Goal: Information Seeking & Learning: Check status

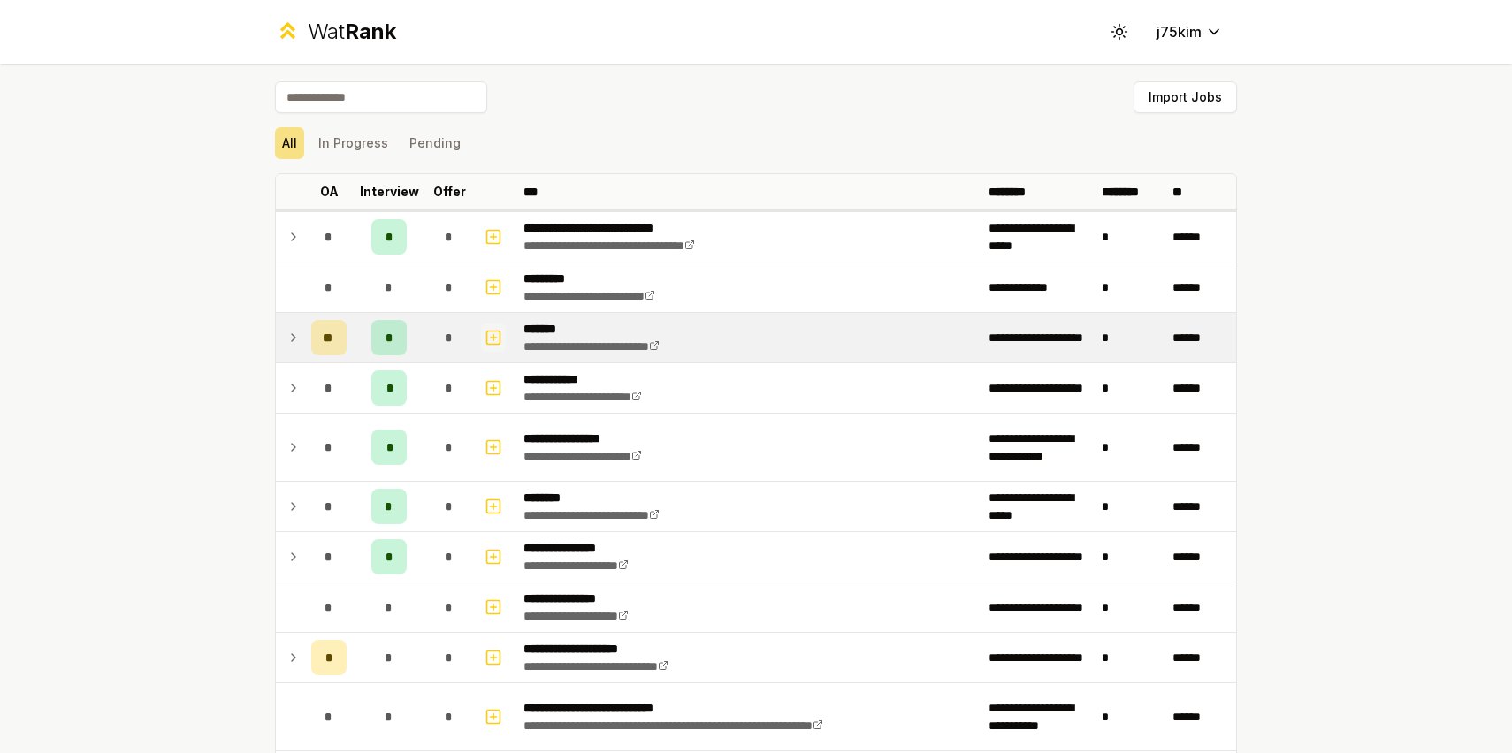
click at [492, 331] on rect "button" at bounding box center [493, 337] width 13 height 13
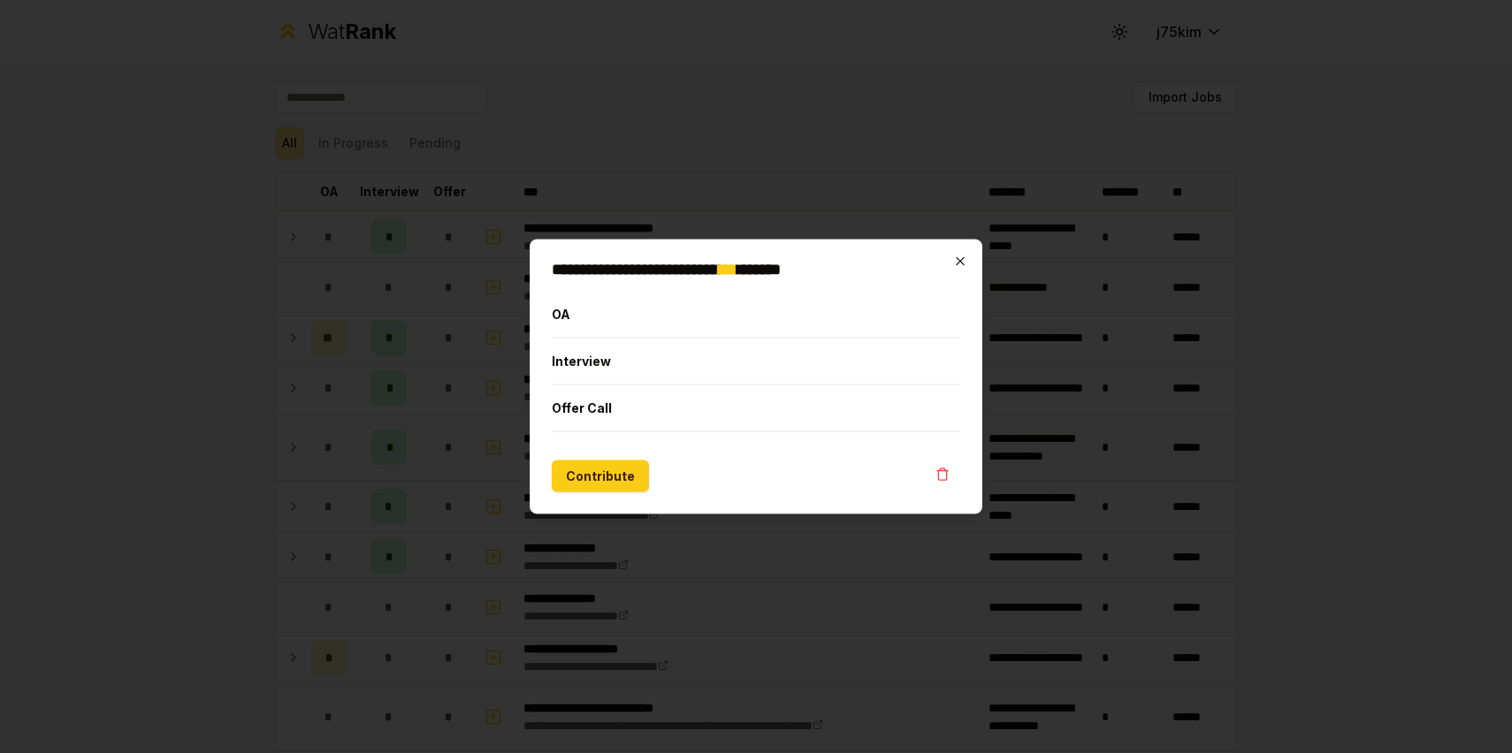
click at [965, 257] on icon "button" at bounding box center [960, 262] width 14 height 14
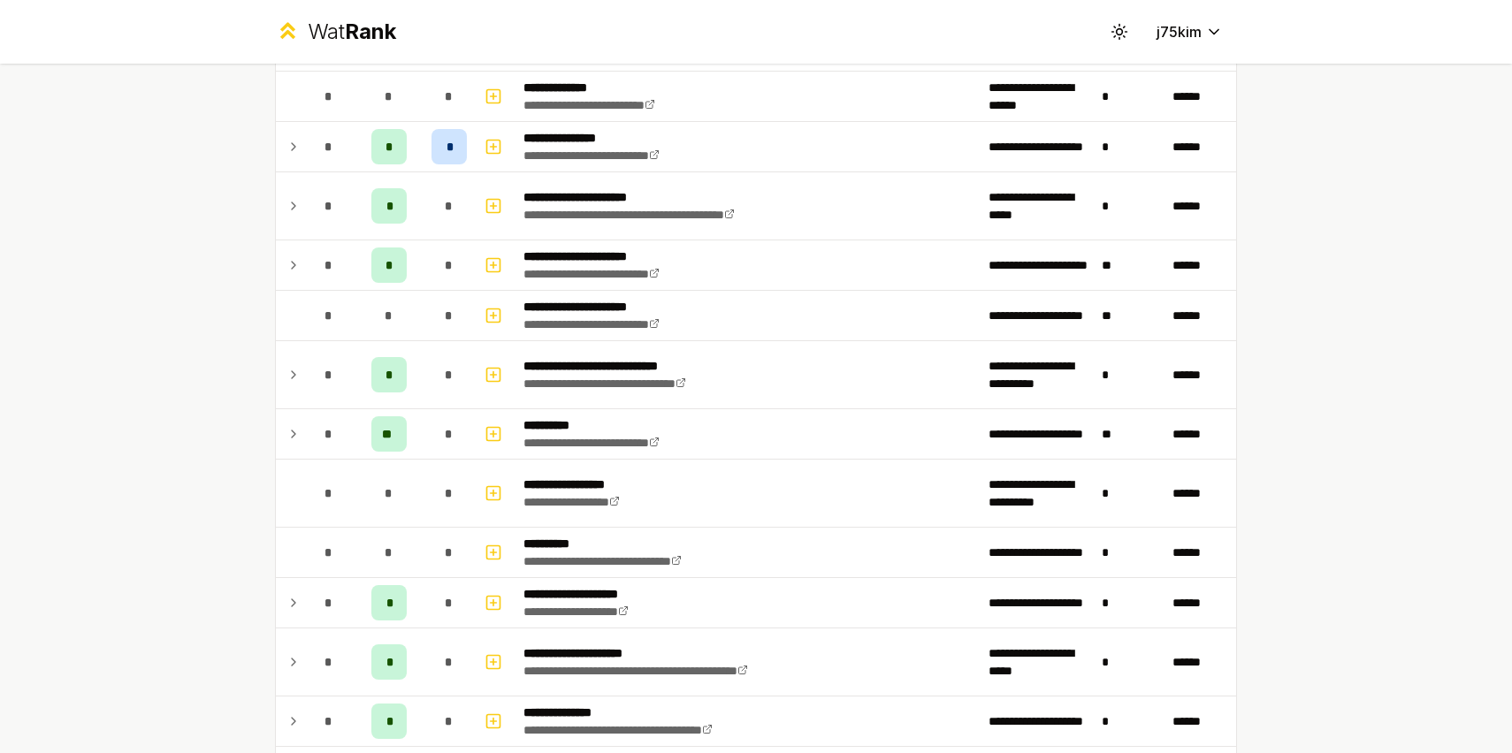
scroll to position [1986, 0]
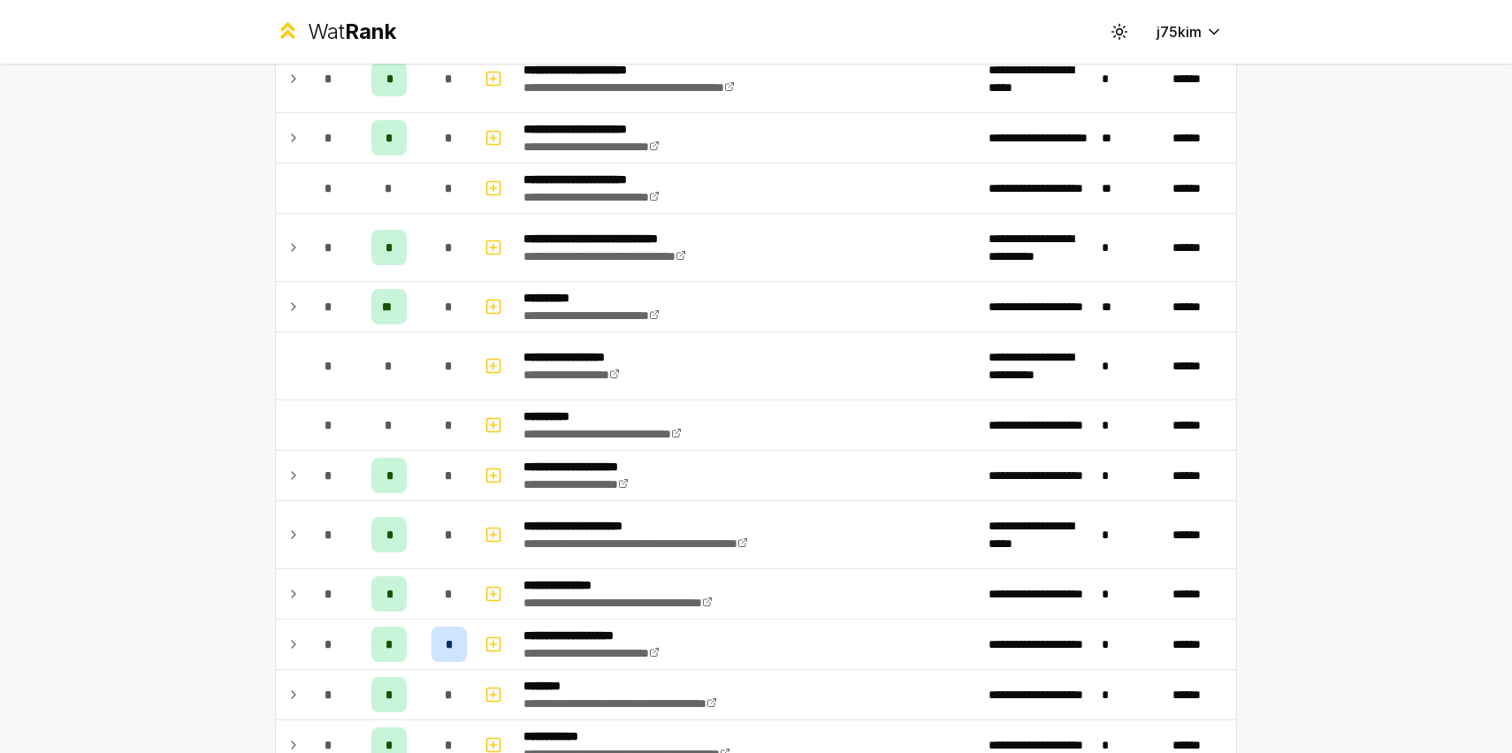
click at [753, 300] on td "**********" at bounding box center [748, 307] width 465 height 50
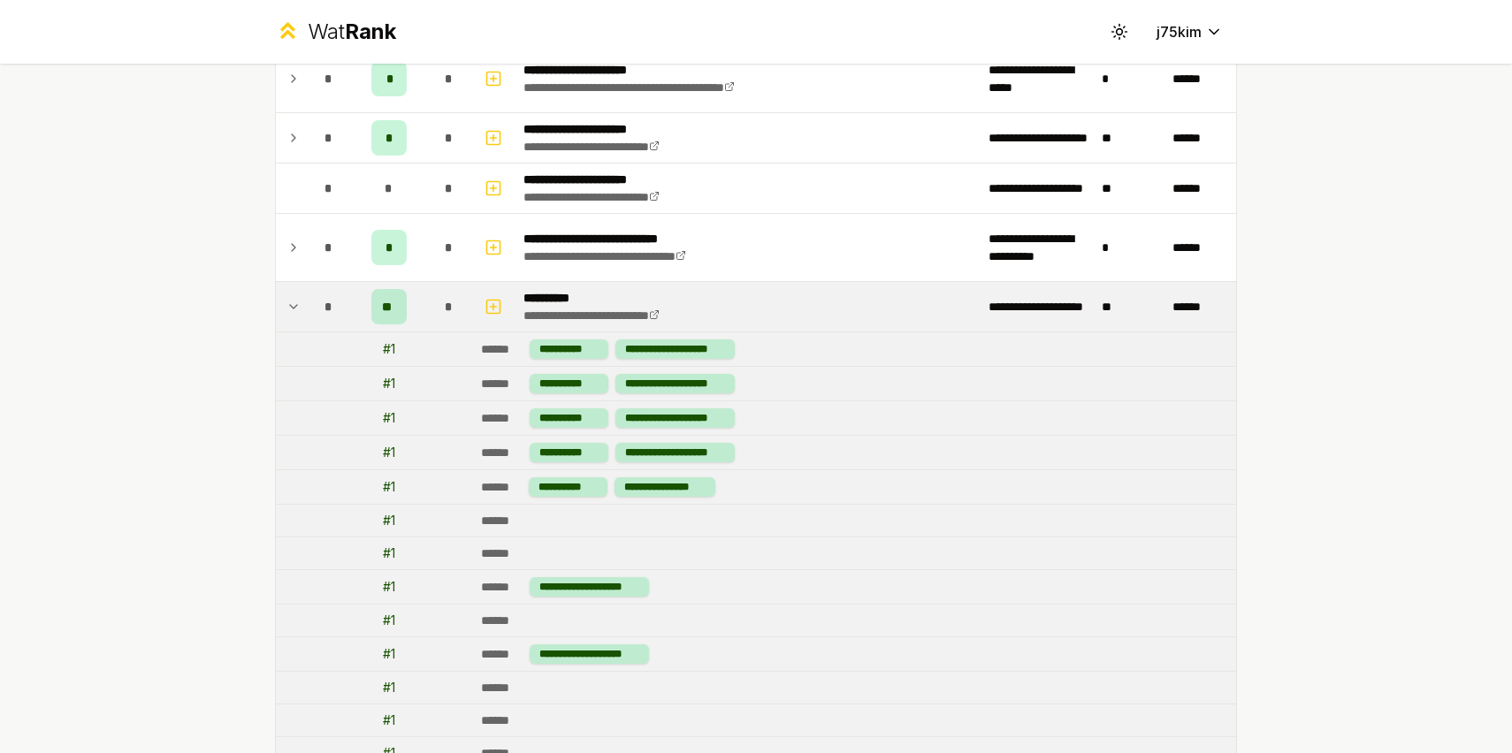
click at [294, 301] on icon at bounding box center [293, 306] width 14 height 21
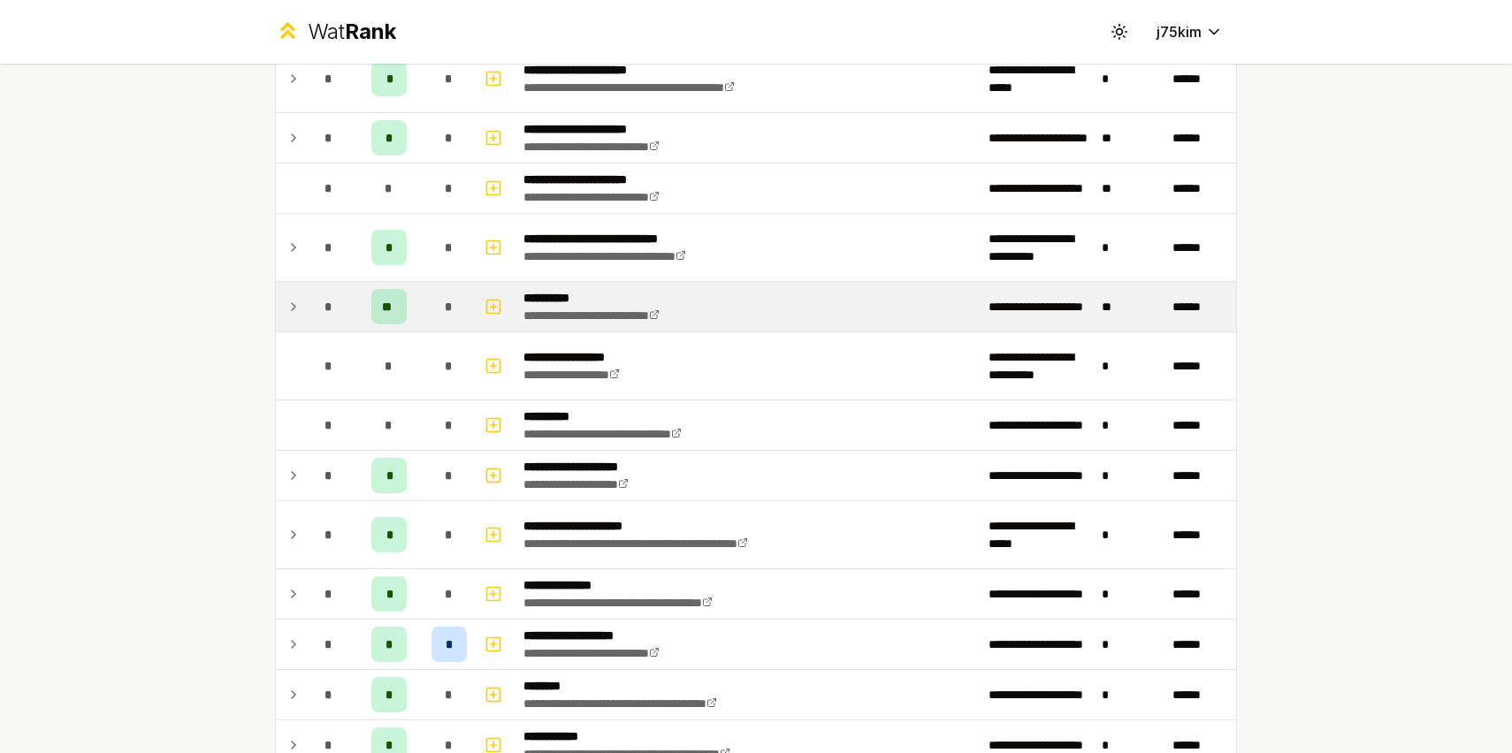
click at [294, 301] on icon at bounding box center [293, 306] width 14 height 21
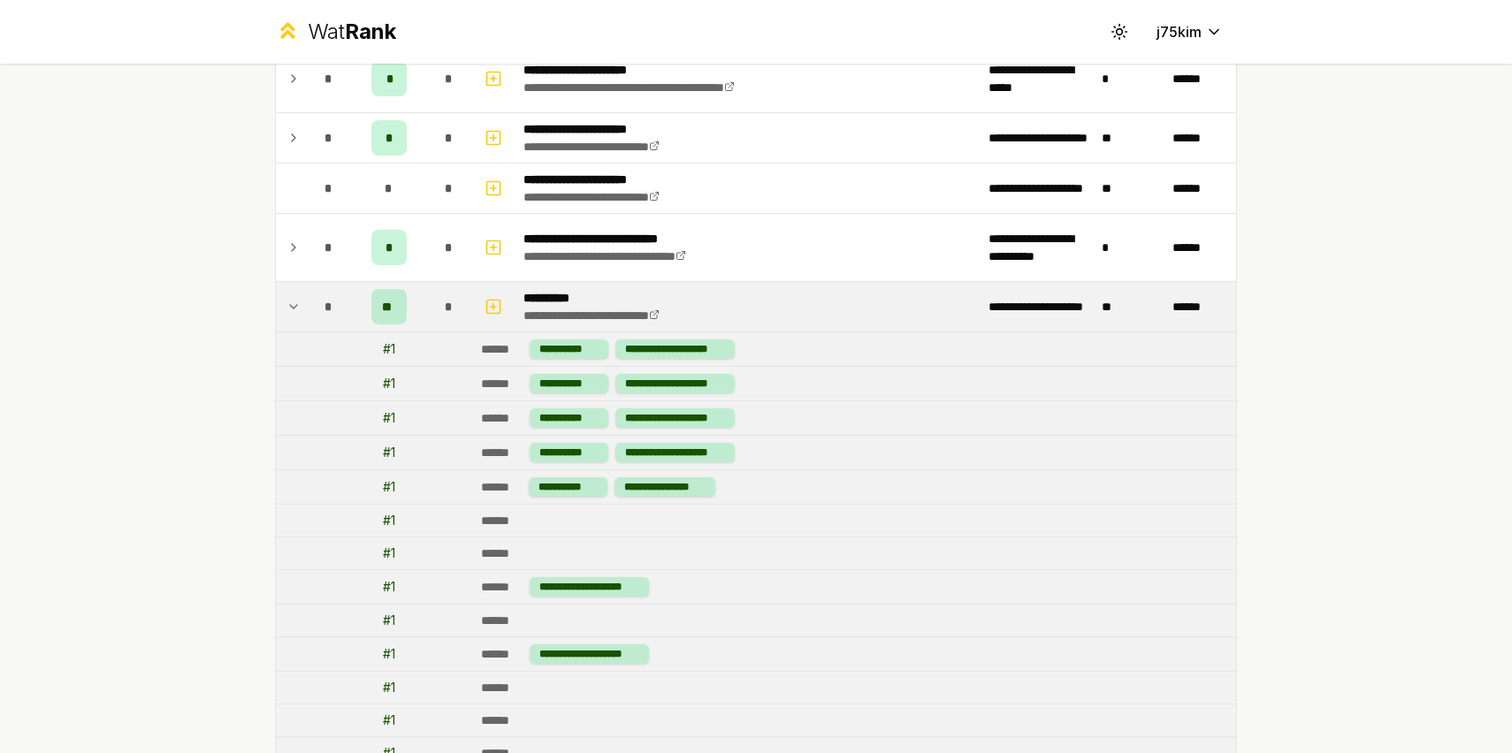
click at [294, 301] on icon at bounding box center [293, 306] width 14 height 21
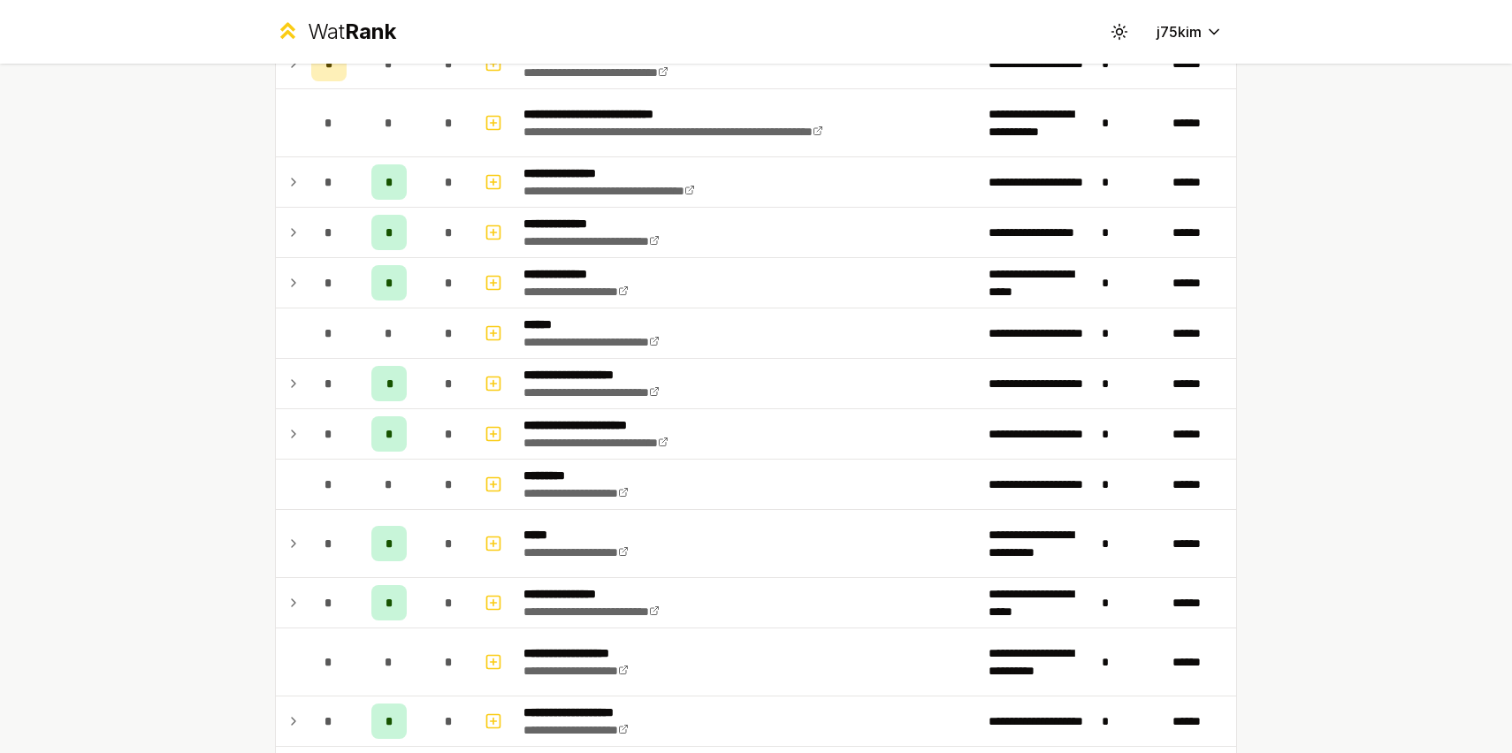
scroll to position [665, 0]
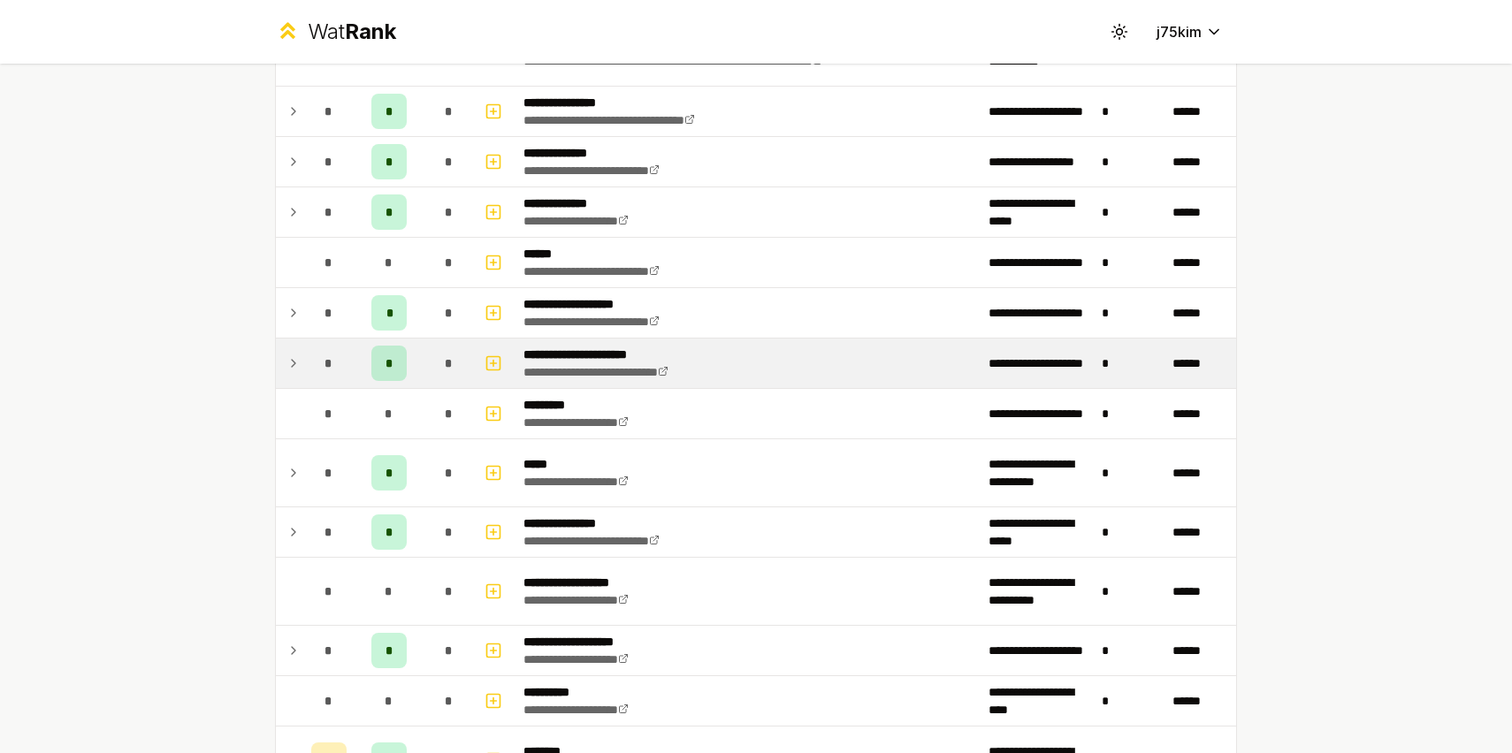
click at [296, 347] on td at bounding box center [290, 364] width 28 height 50
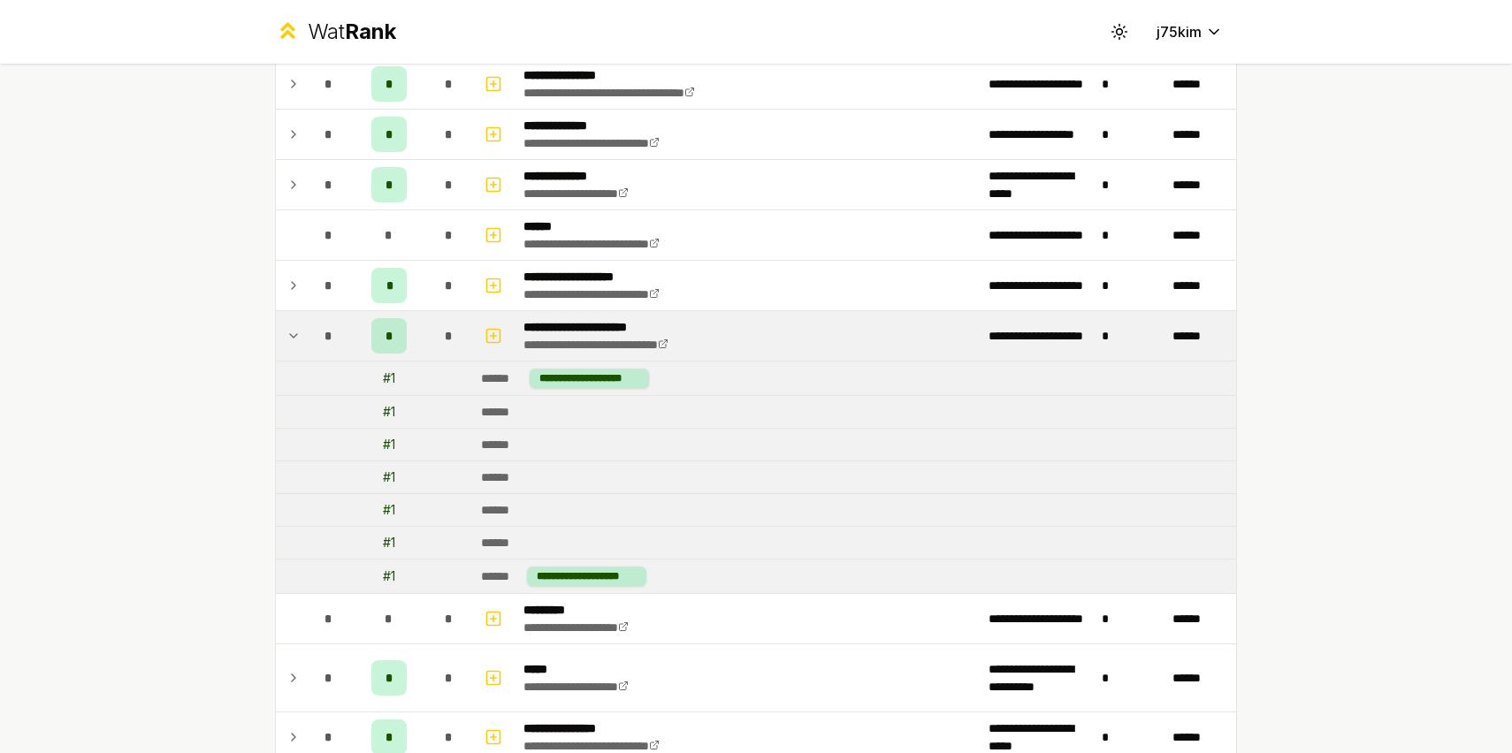
scroll to position [697, 0]
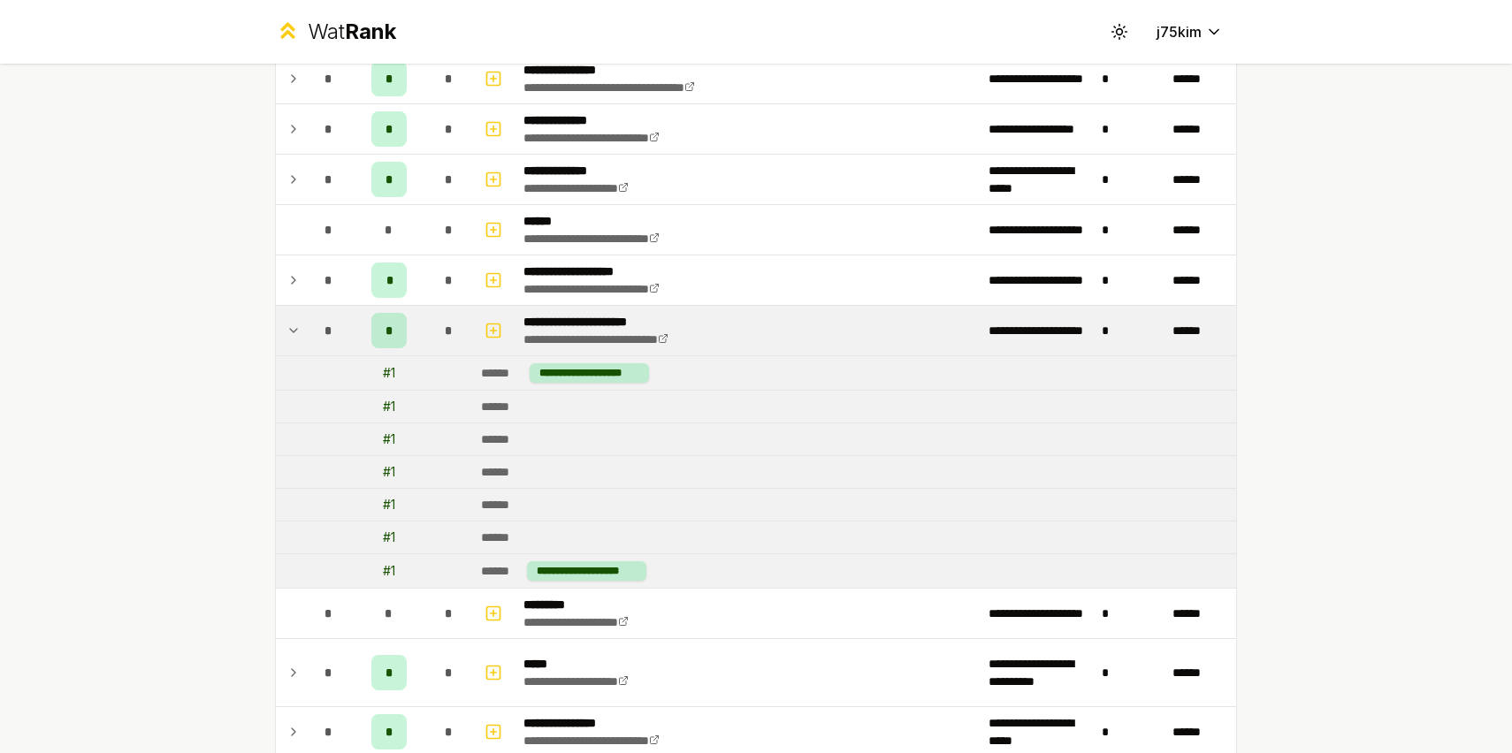
click at [298, 336] on icon at bounding box center [293, 330] width 14 height 21
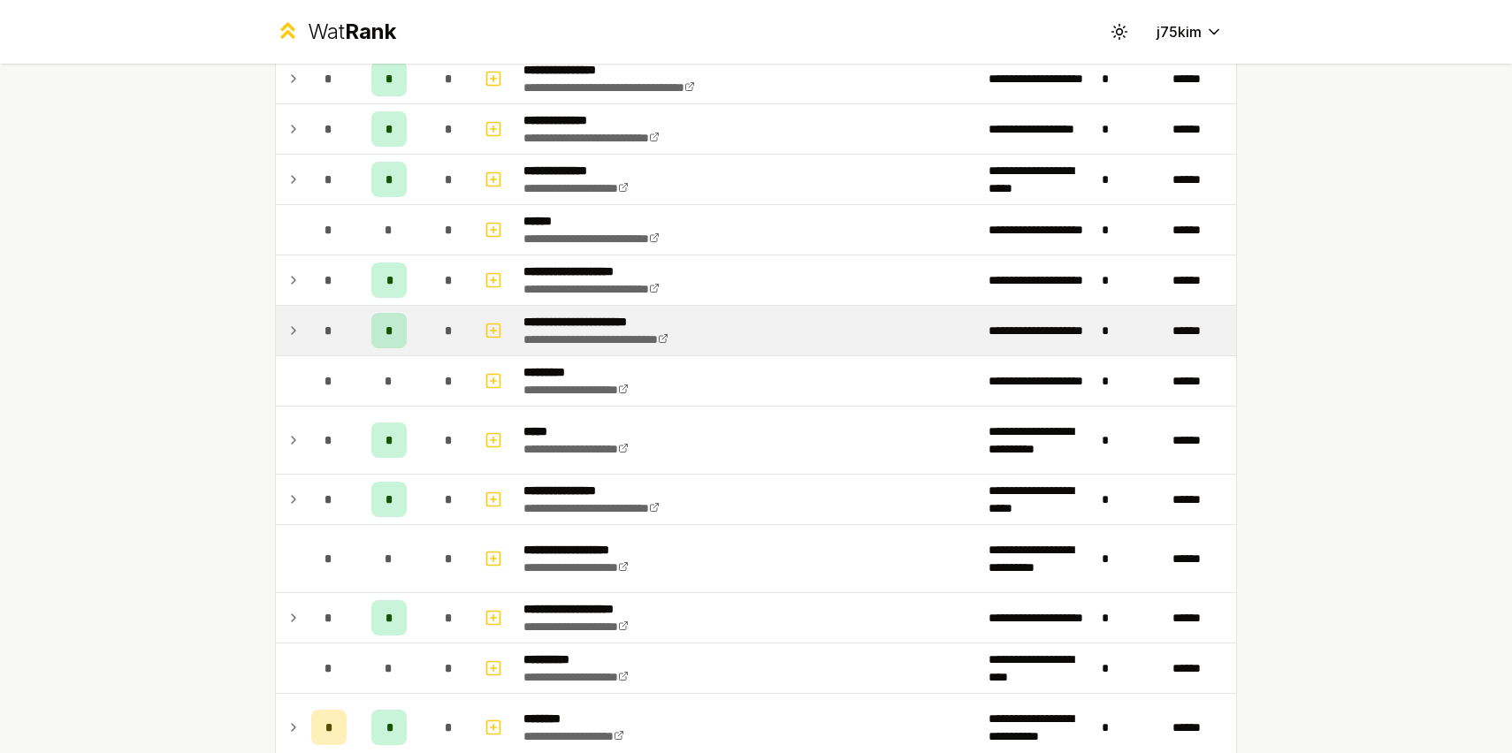
click at [298, 336] on icon at bounding box center [293, 330] width 14 height 21
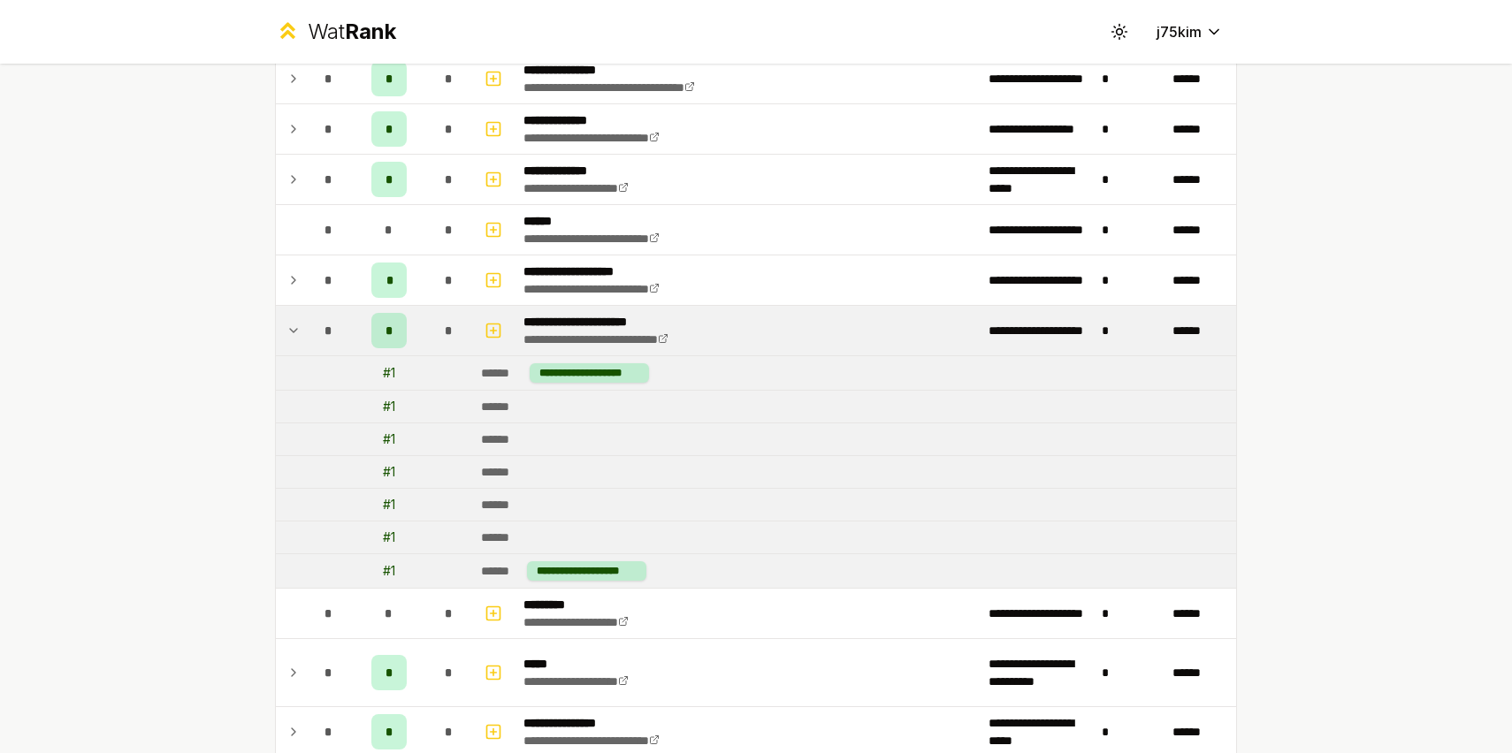
click at [386, 369] on div "# 1" at bounding box center [389, 373] width 12 height 18
click at [299, 323] on icon at bounding box center [293, 330] width 14 height 21
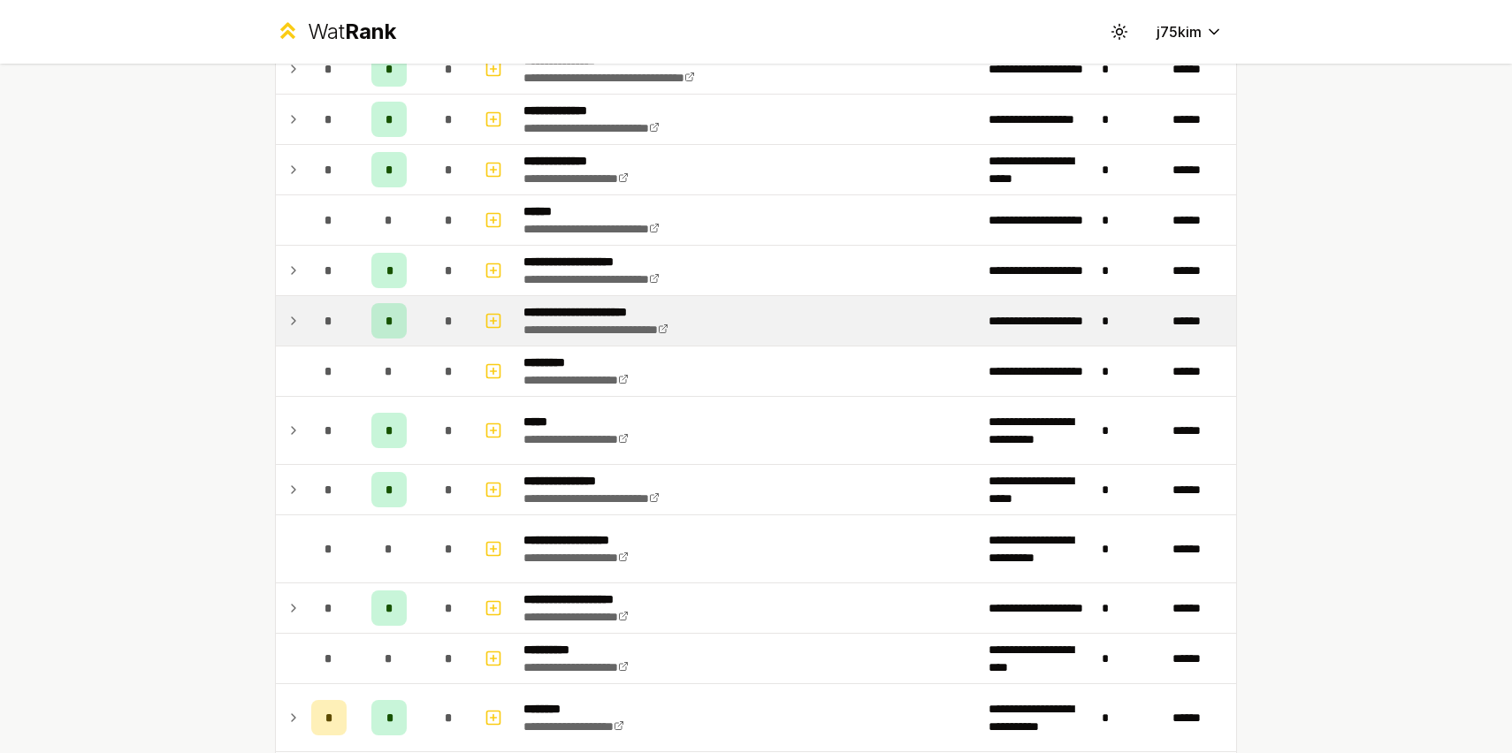
scroll to position [709, 0]
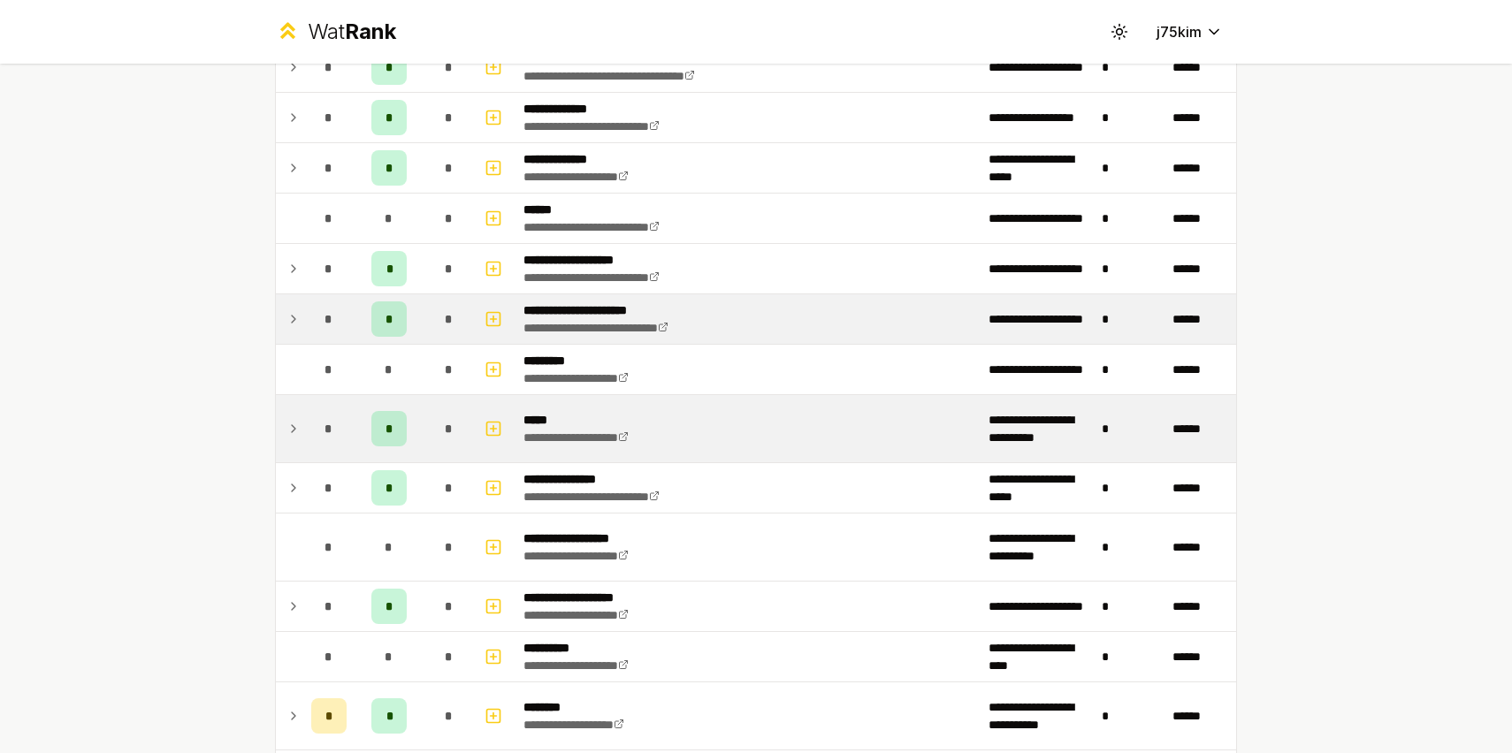
click at [301, 423] on td at bounding box center [290, 428] width 28 height 67
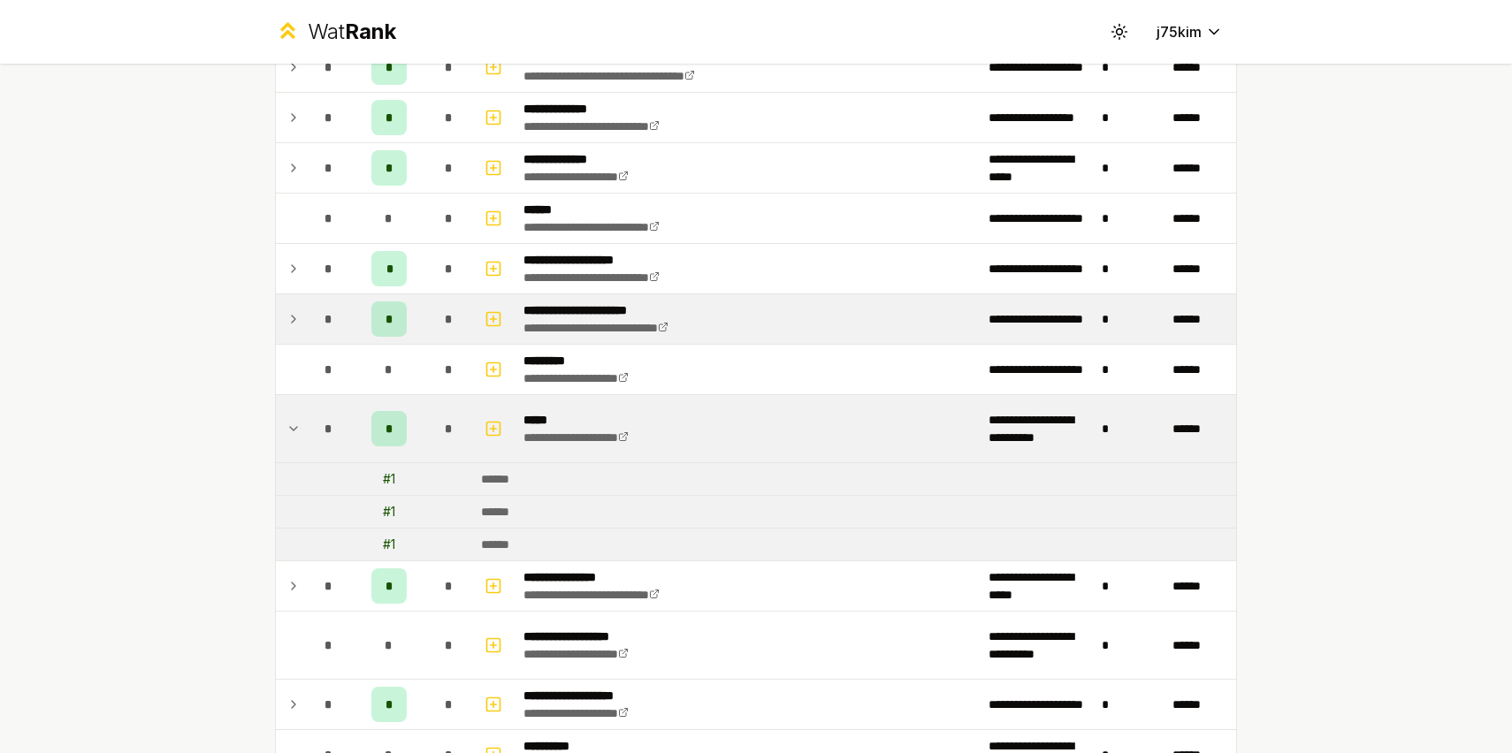
click at [301, 423] on td at bounding box center [290, 428] width 28 height 67
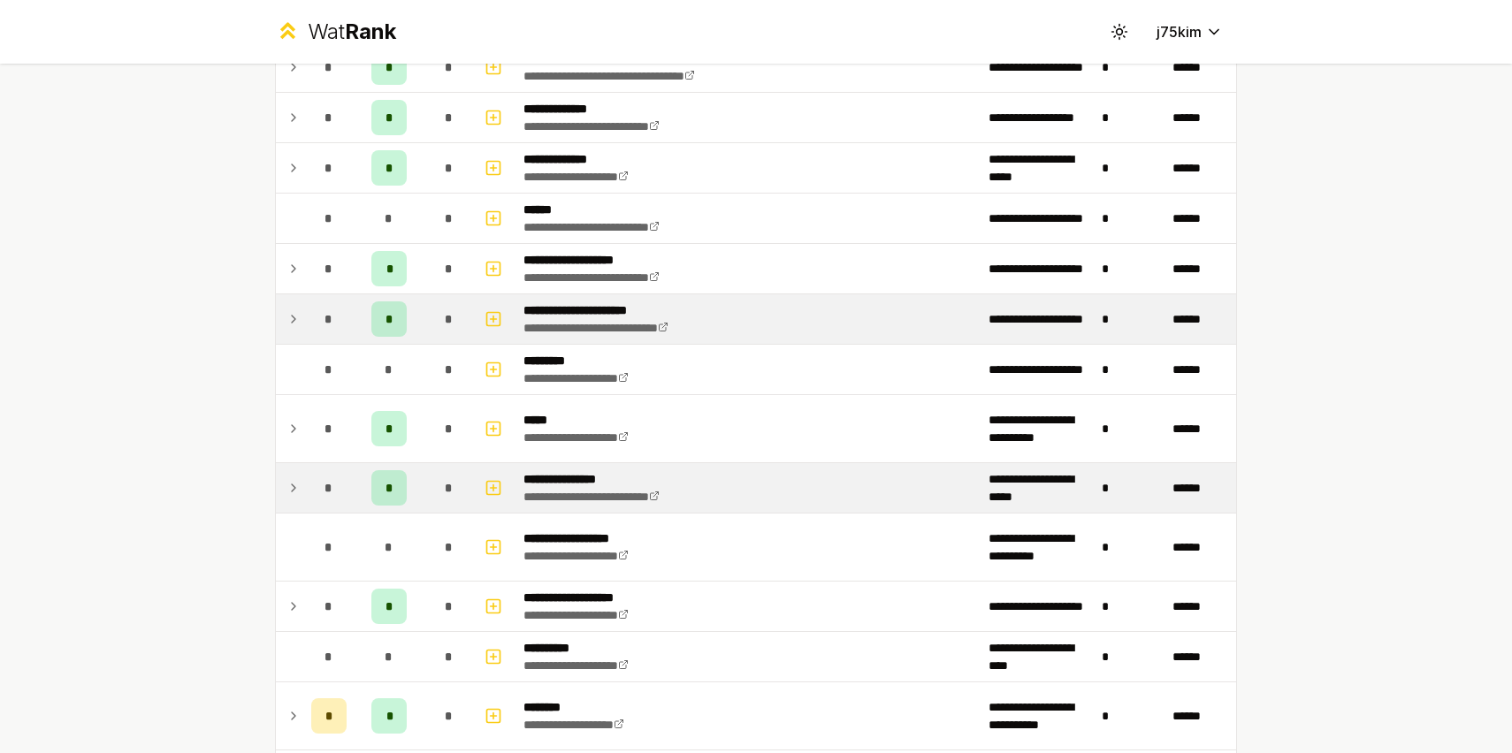
click at [304, 470] on td "*" at bounding box center [329, 488] width 50 height 50
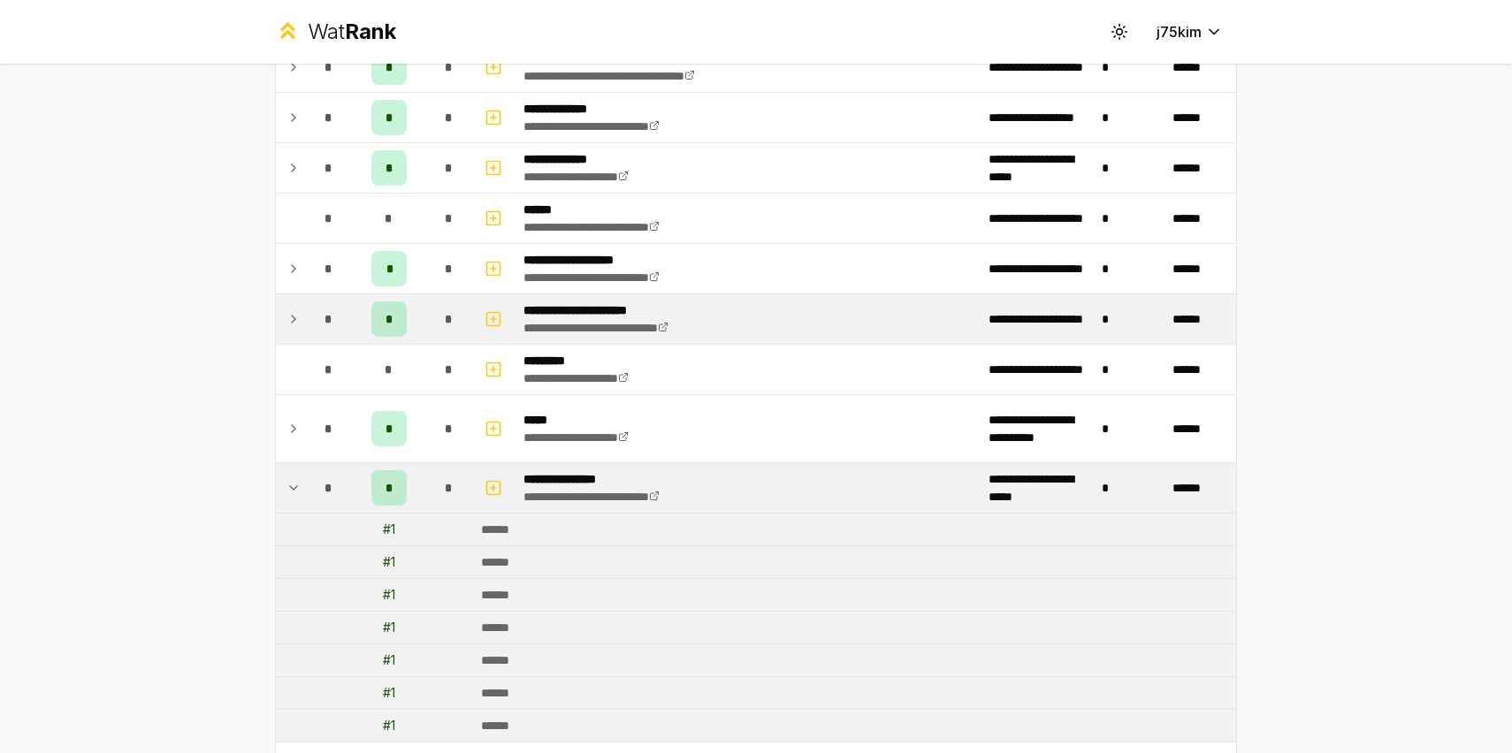
click at [304, 470] on td "*" at bounding box center [329, 488] width 50 height 50
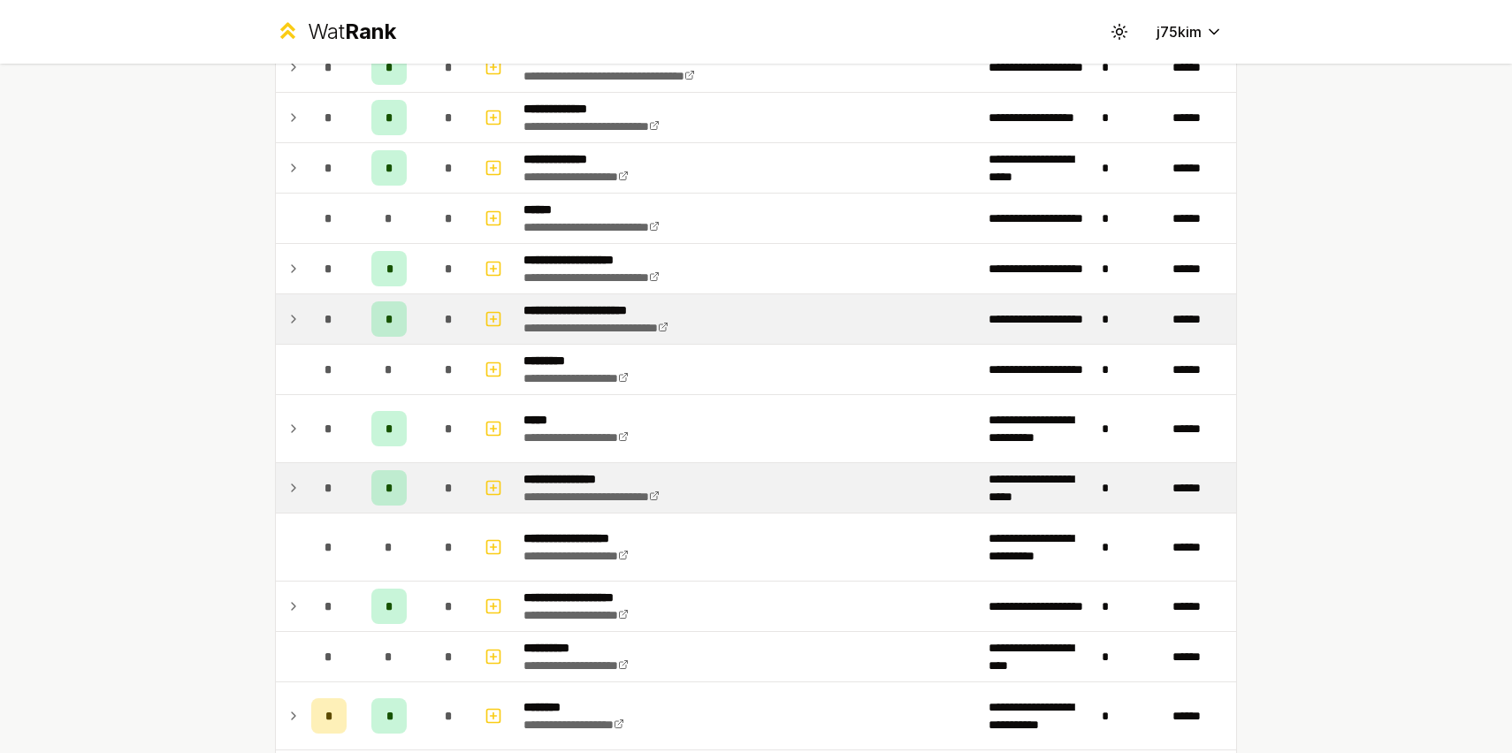
scroll to position [791, 0]
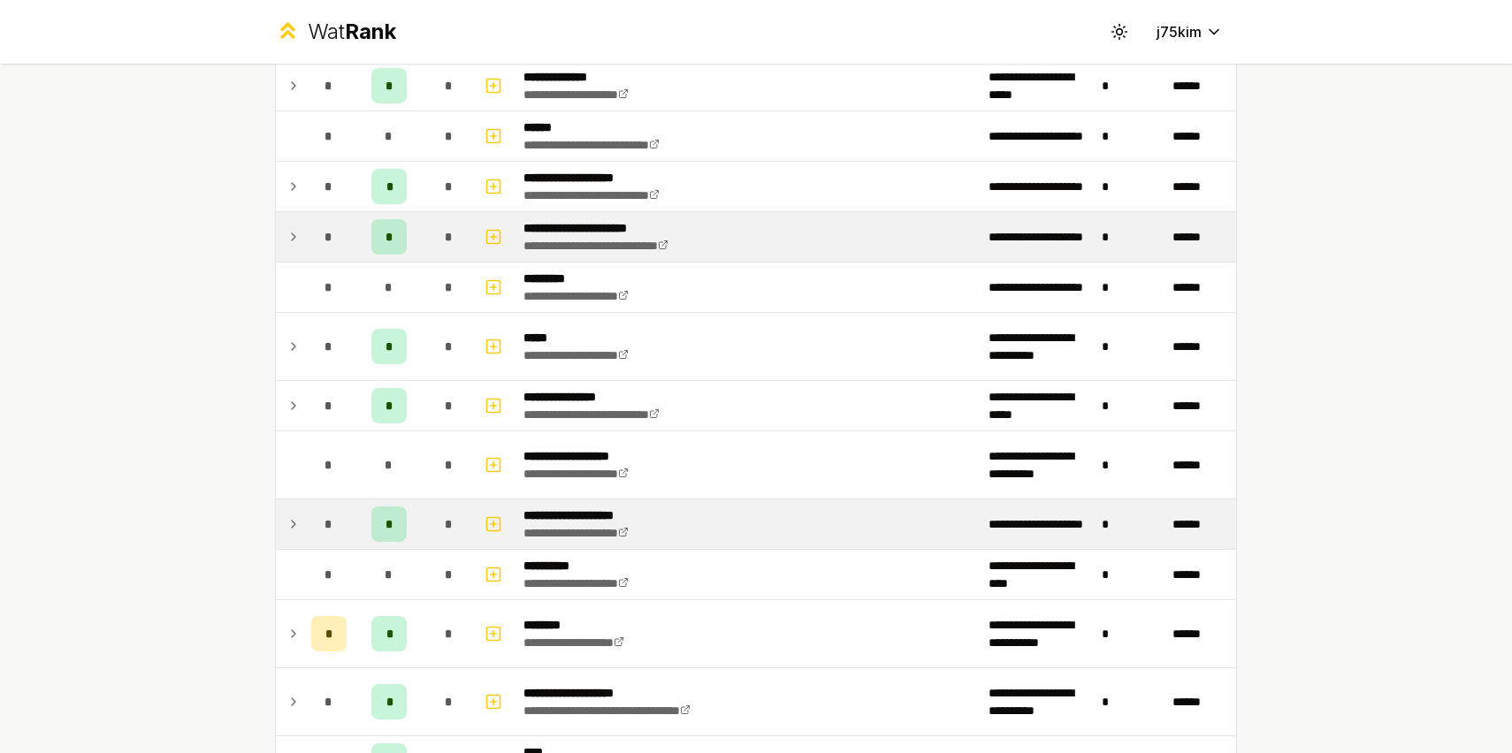
click at [304, 517] on td "*" at bounding box center [329, 524] width 50 height 50
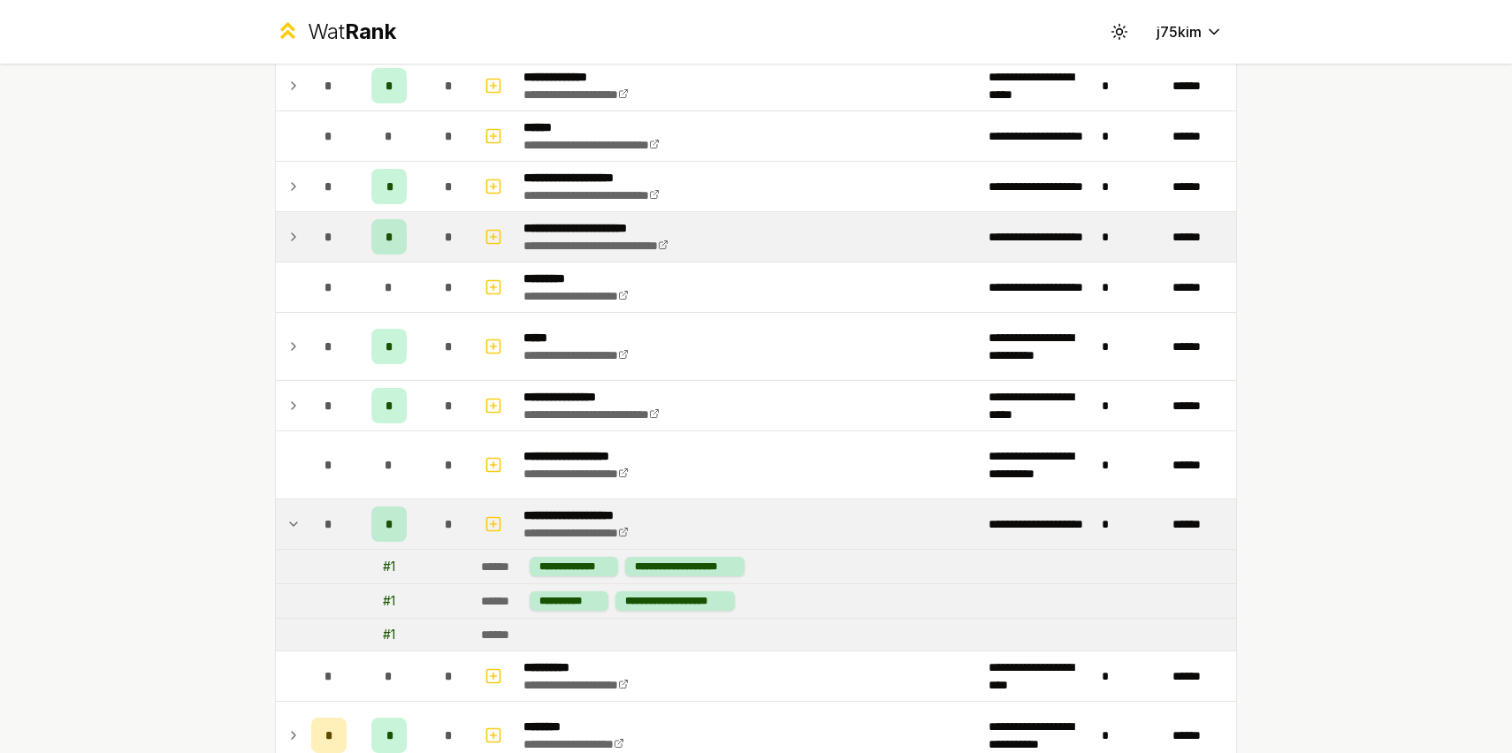
click at [304, 517] on td "*" at bounding box center [329, 524] width 50 height 50
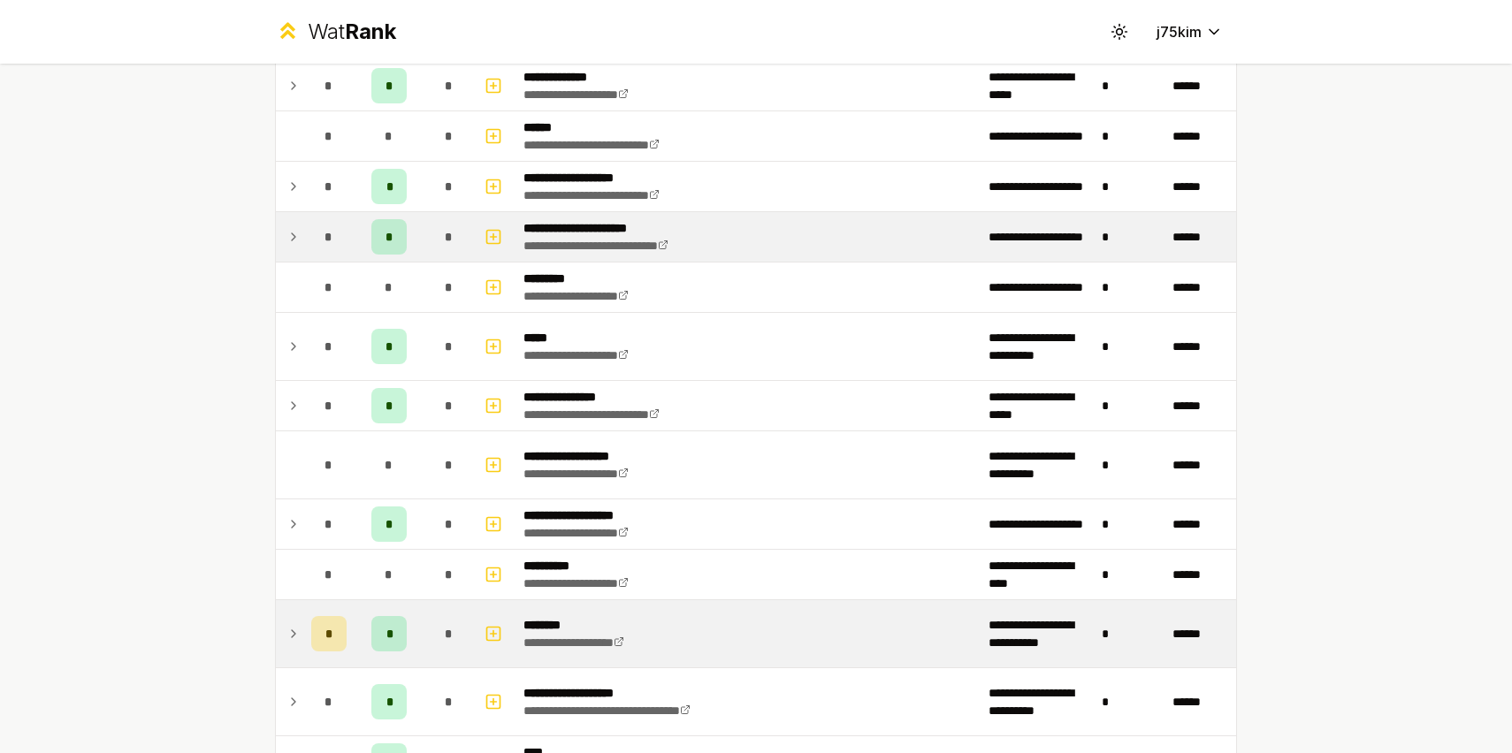
click at [301, 622] on td at bounding box center [290, 633] width 28 height 67
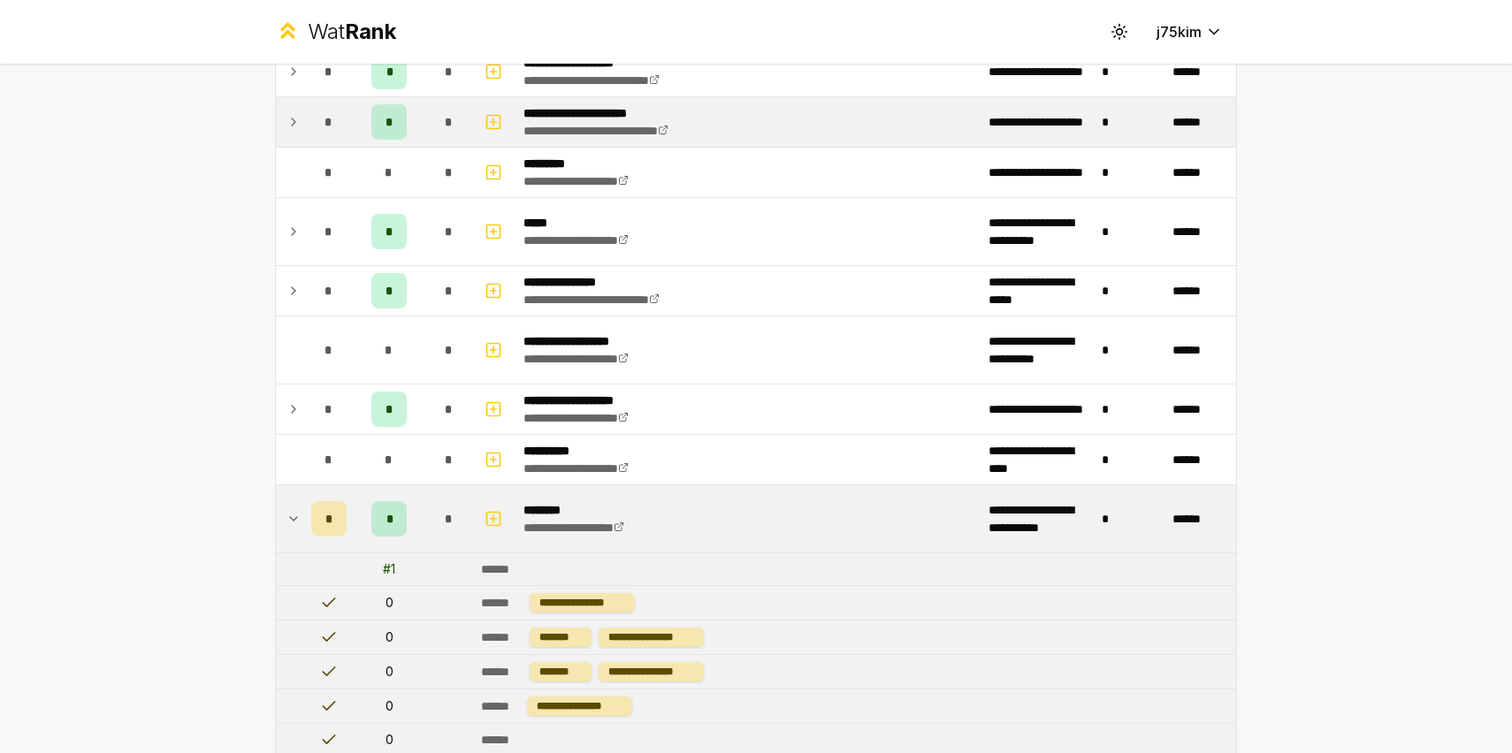
scroll to position [1040, 0]
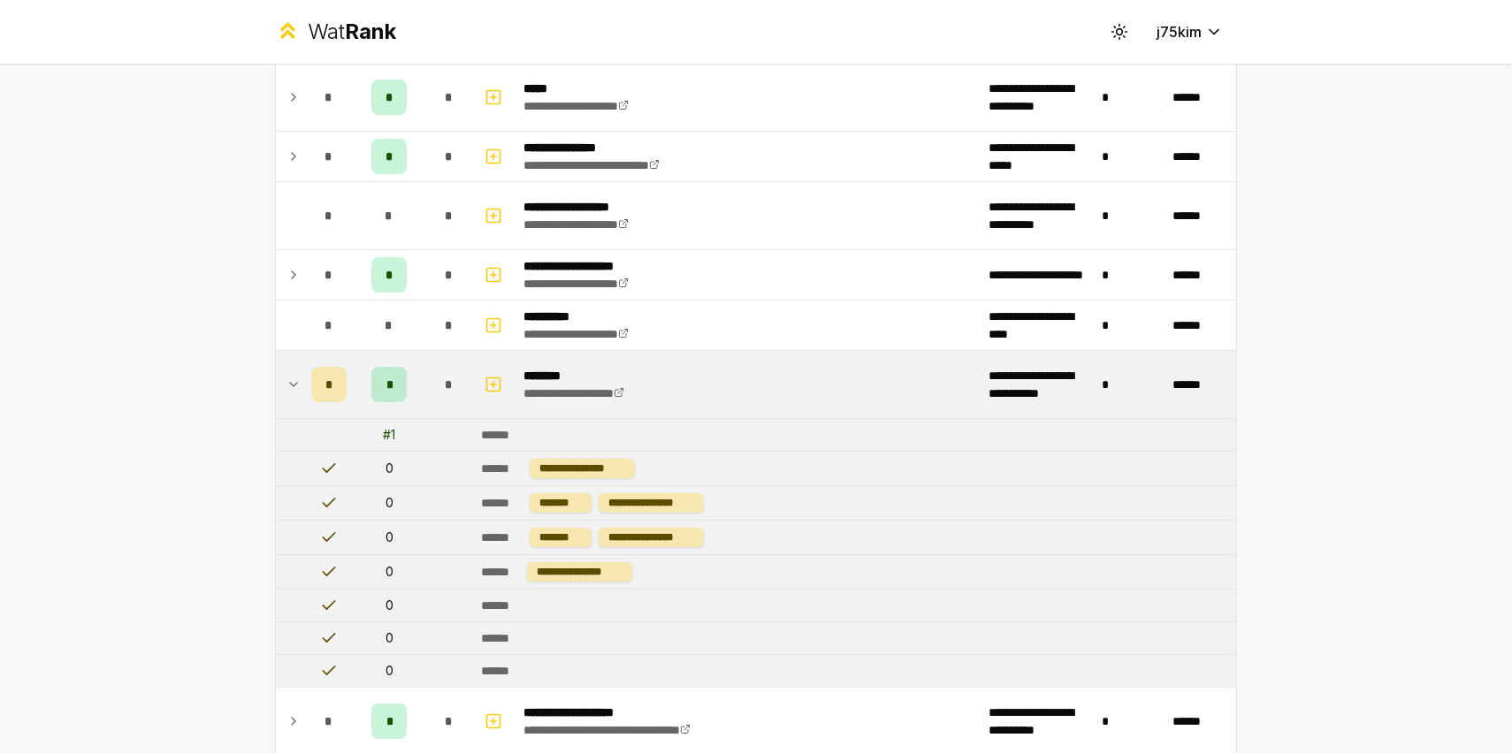
click at [298, 377] on icon at bounding box center [293, 384] width 14 height 21
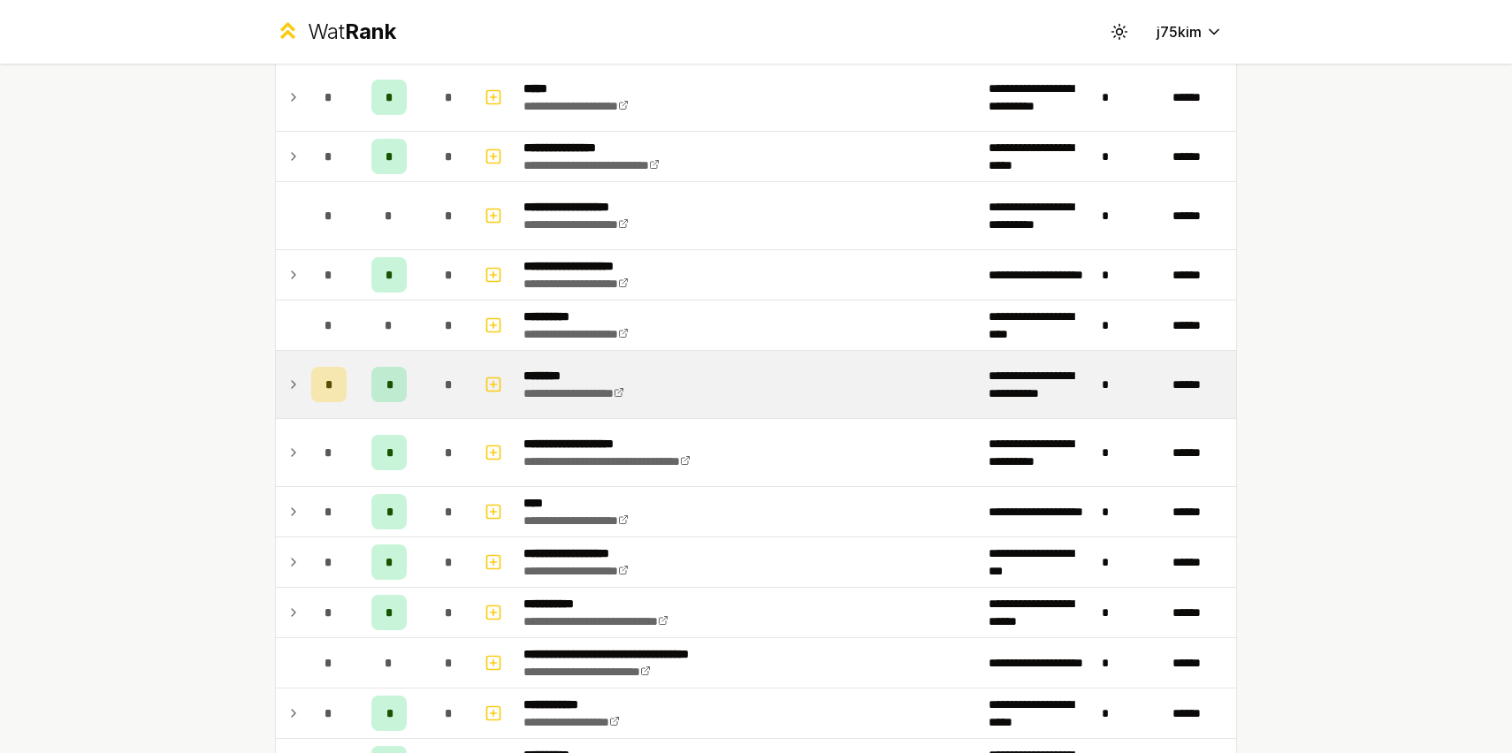
scroll to position [1312, 0]
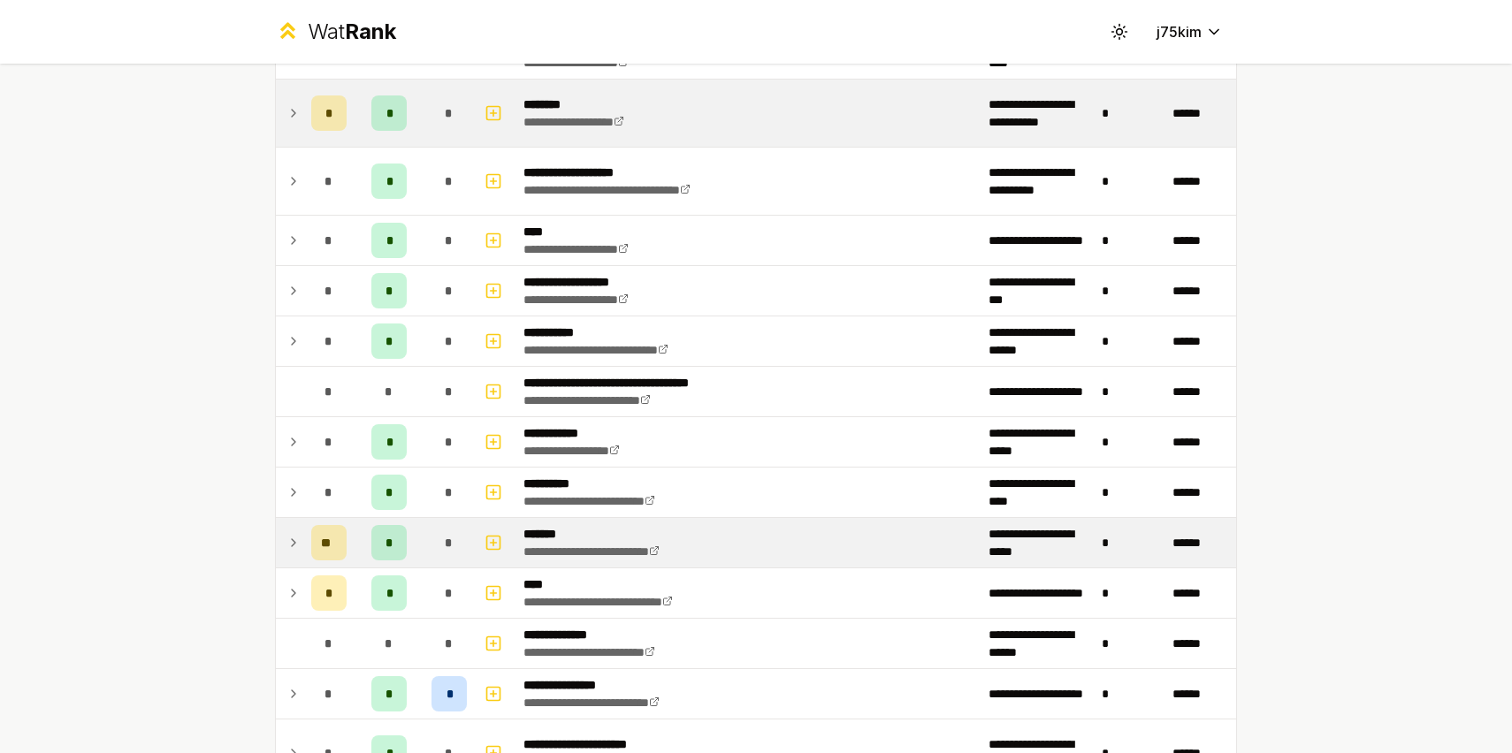
click at [287, 540] on icon at bounding box center [293, 542] width 14 height 21
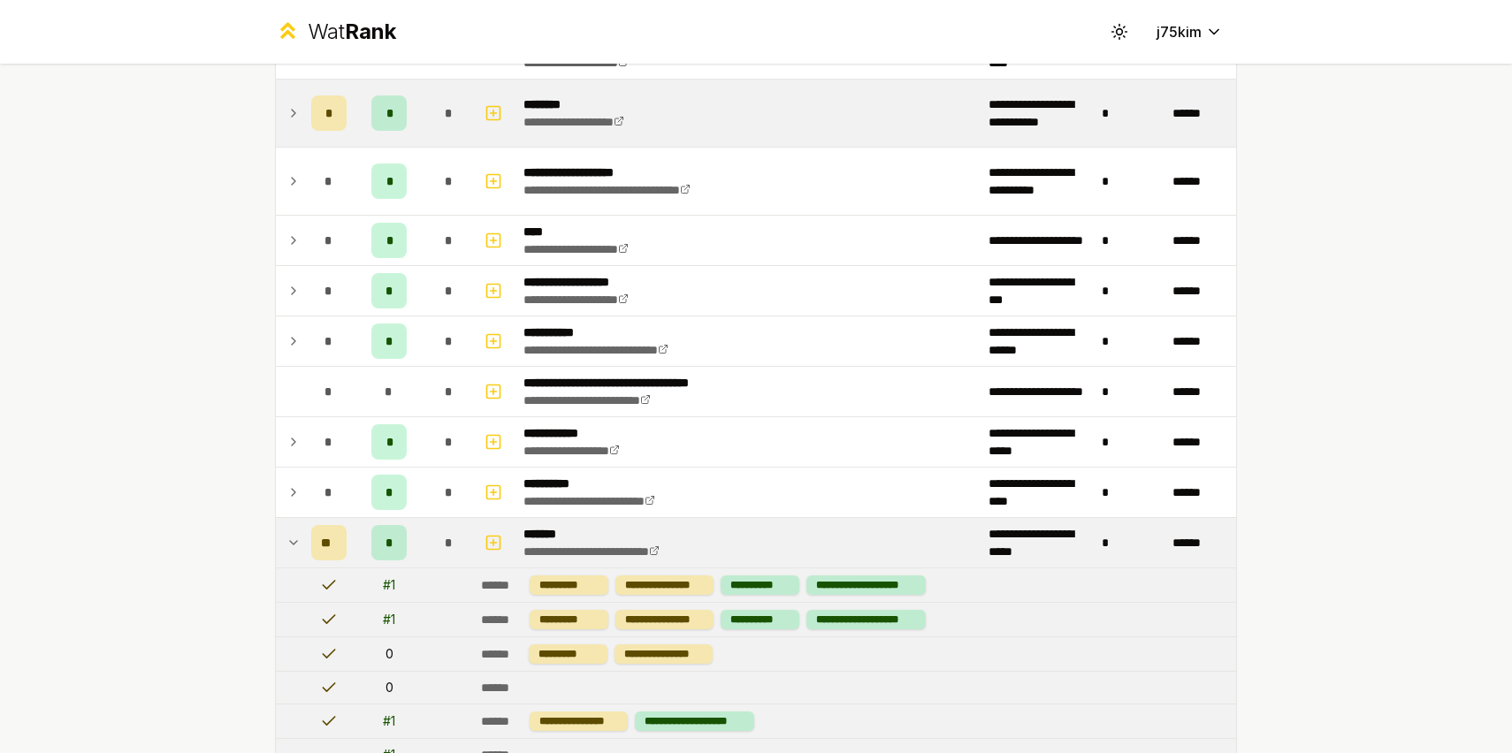
scroll to position [1453, 0]
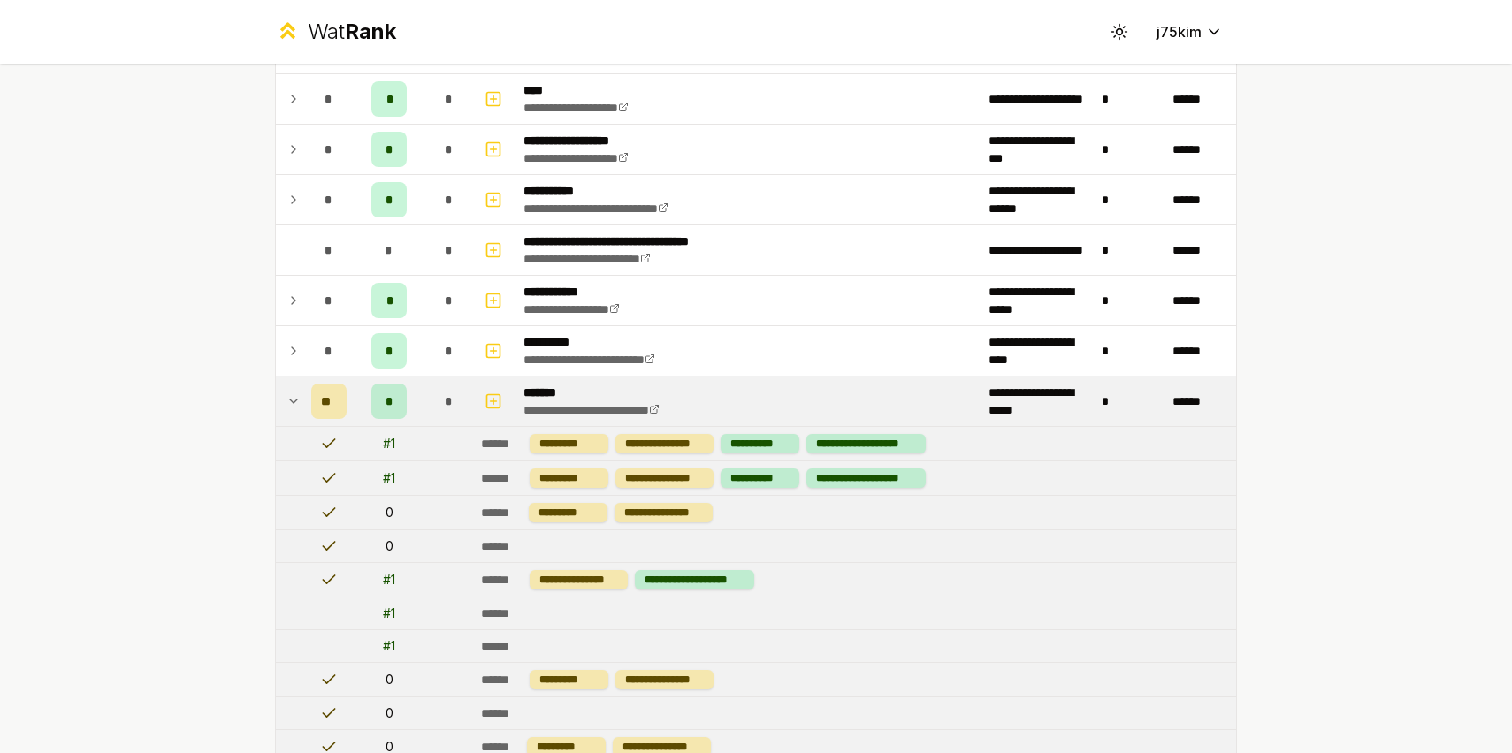
click at [295, 400] on icon at bounding box center [293, 402] width 7 height 4
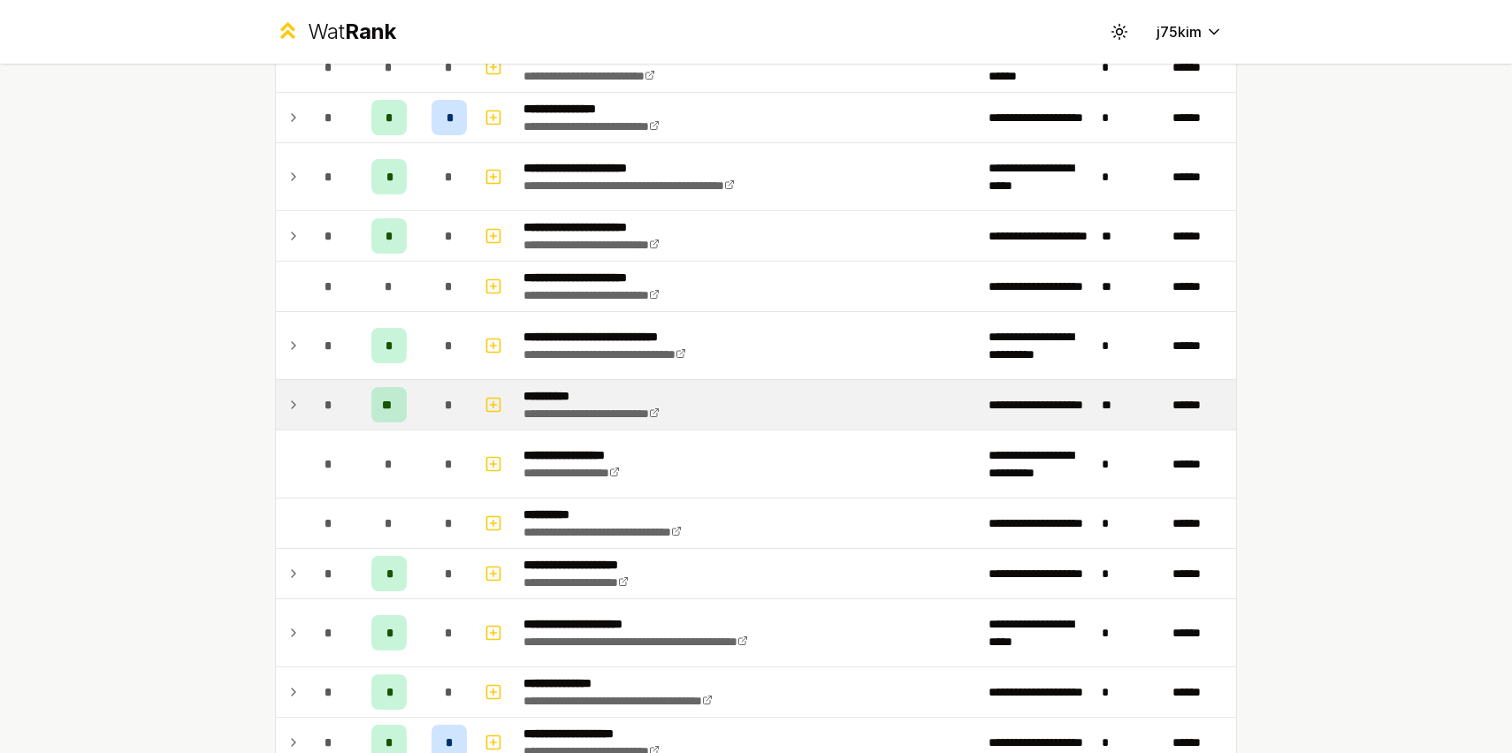
scroll to position [2097, 0]
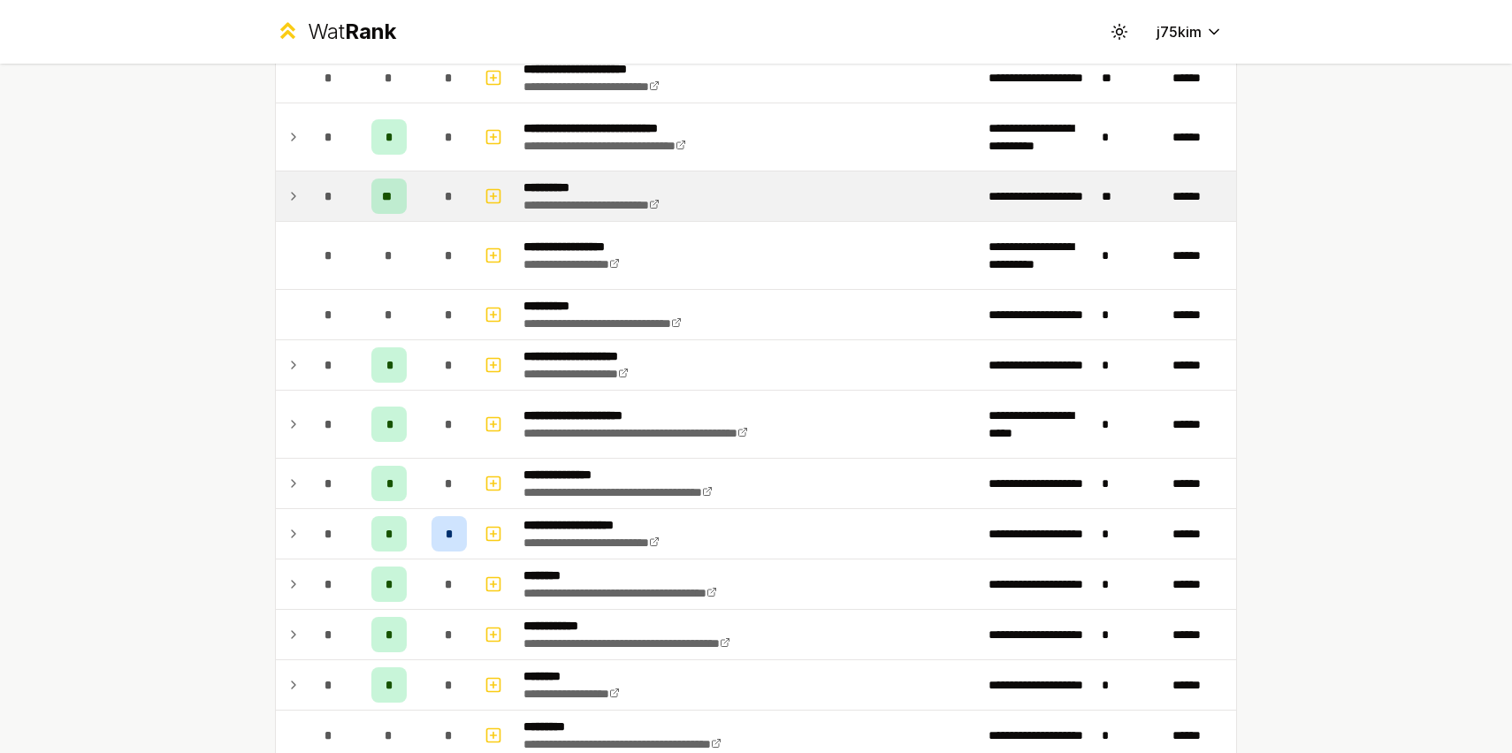
click at [295, 400] on td at bounding box center [290, 424] width 28 height 67
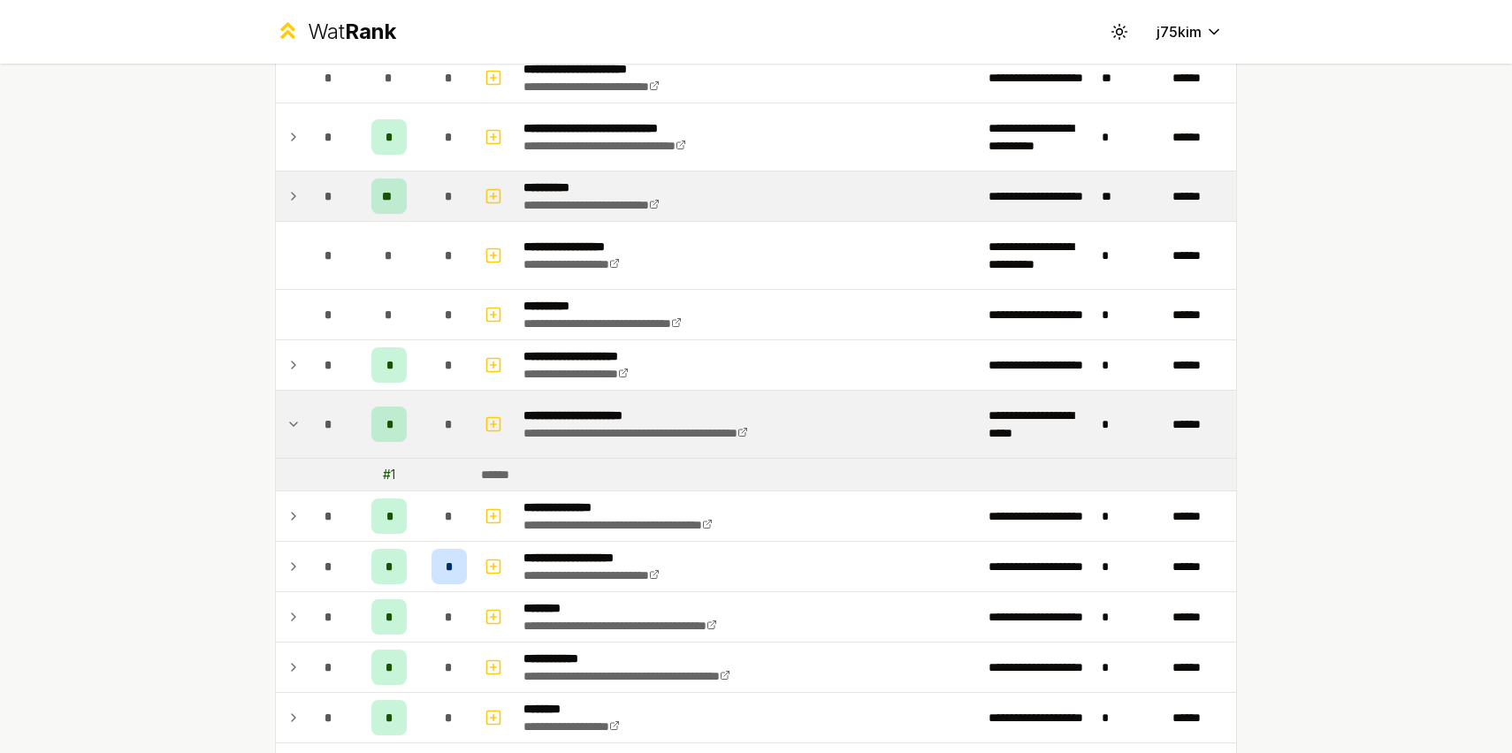
scroll to position [2247, 0]
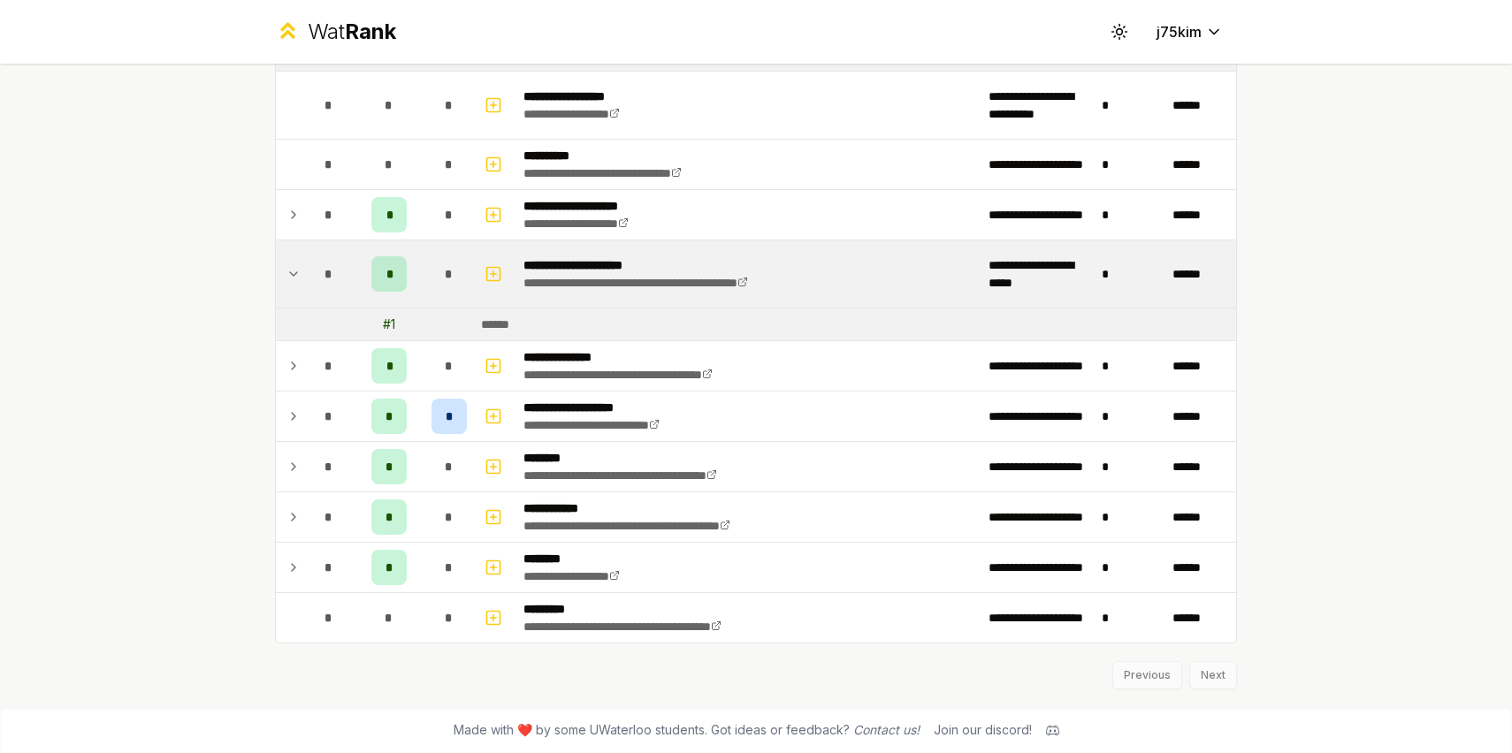
click at [313, 255] on td "*" at bounding box center [329, 273] width 50 height 67
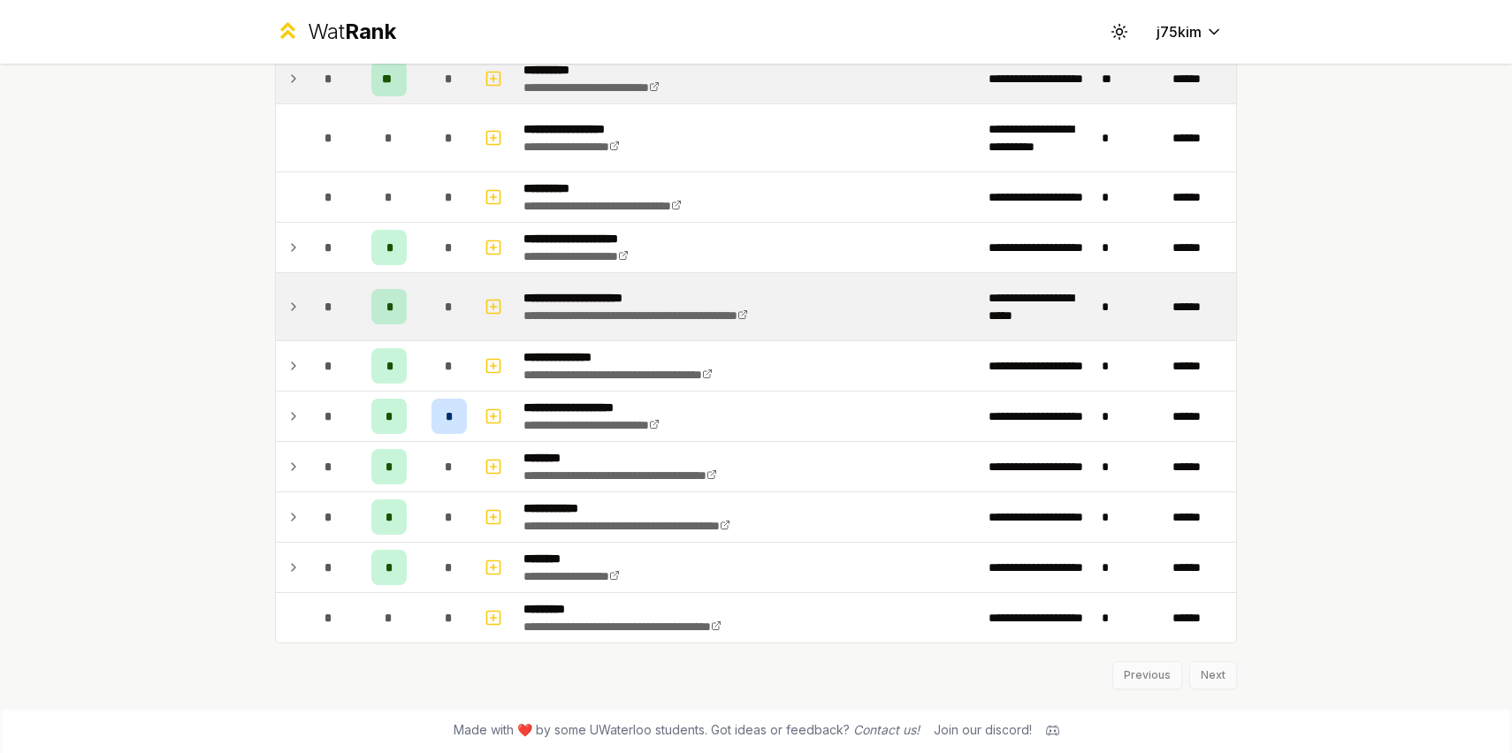
click at [313, 255] on div "*" at bounding box center [328, 247] width 35 height 35
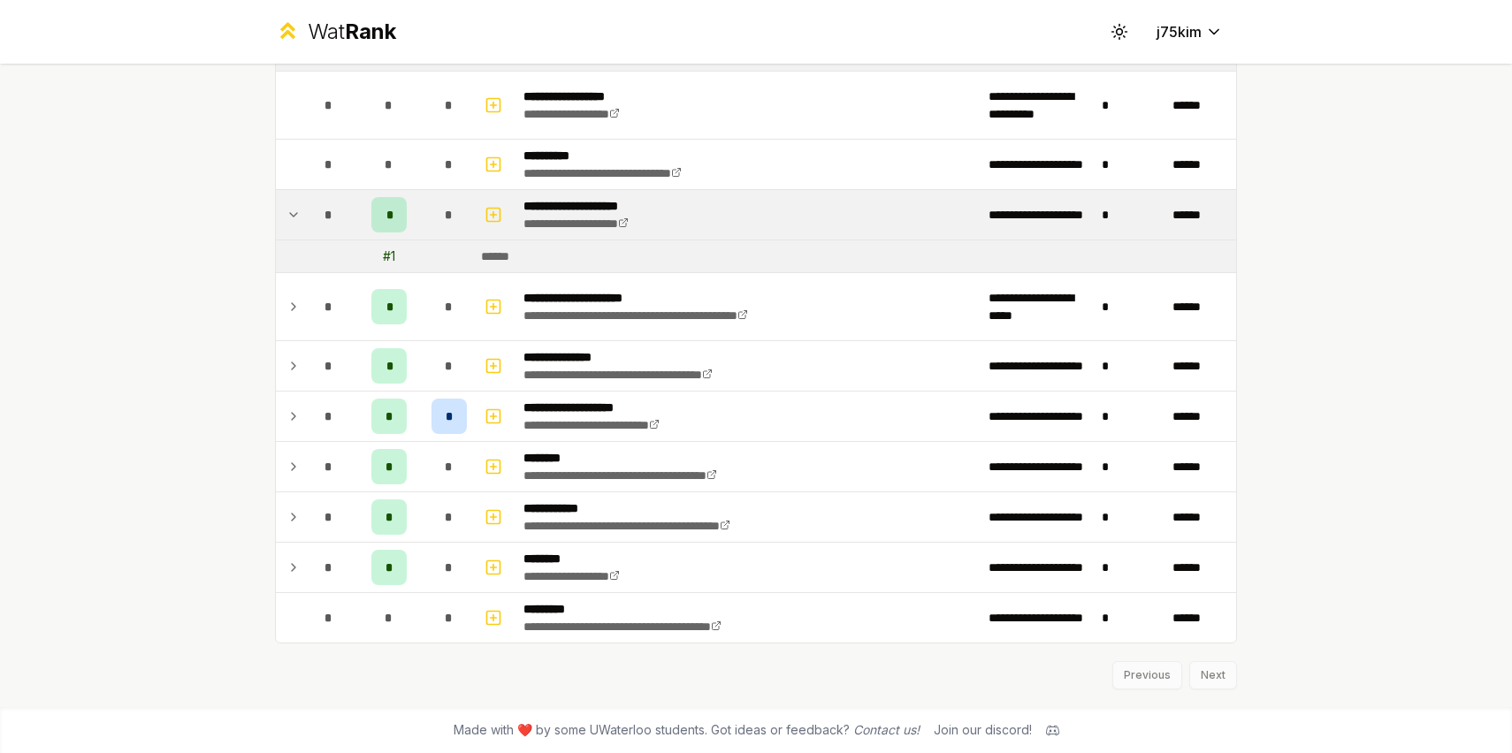
click at [315, 221] on div "*" at bounding box center [328, 214] width 35 height 35
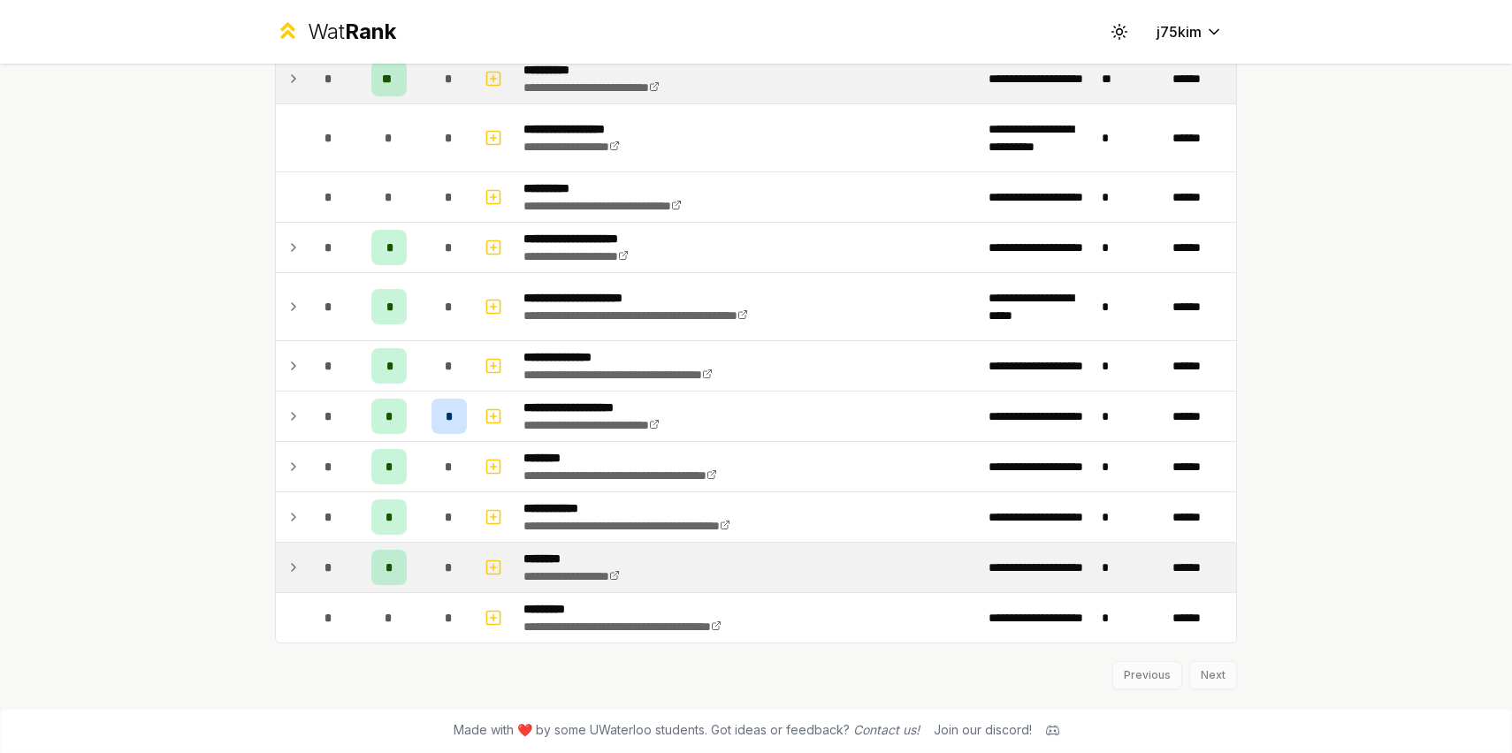
click at [286, 572] on icon at bounding box center [293, 567] width 14 height 21
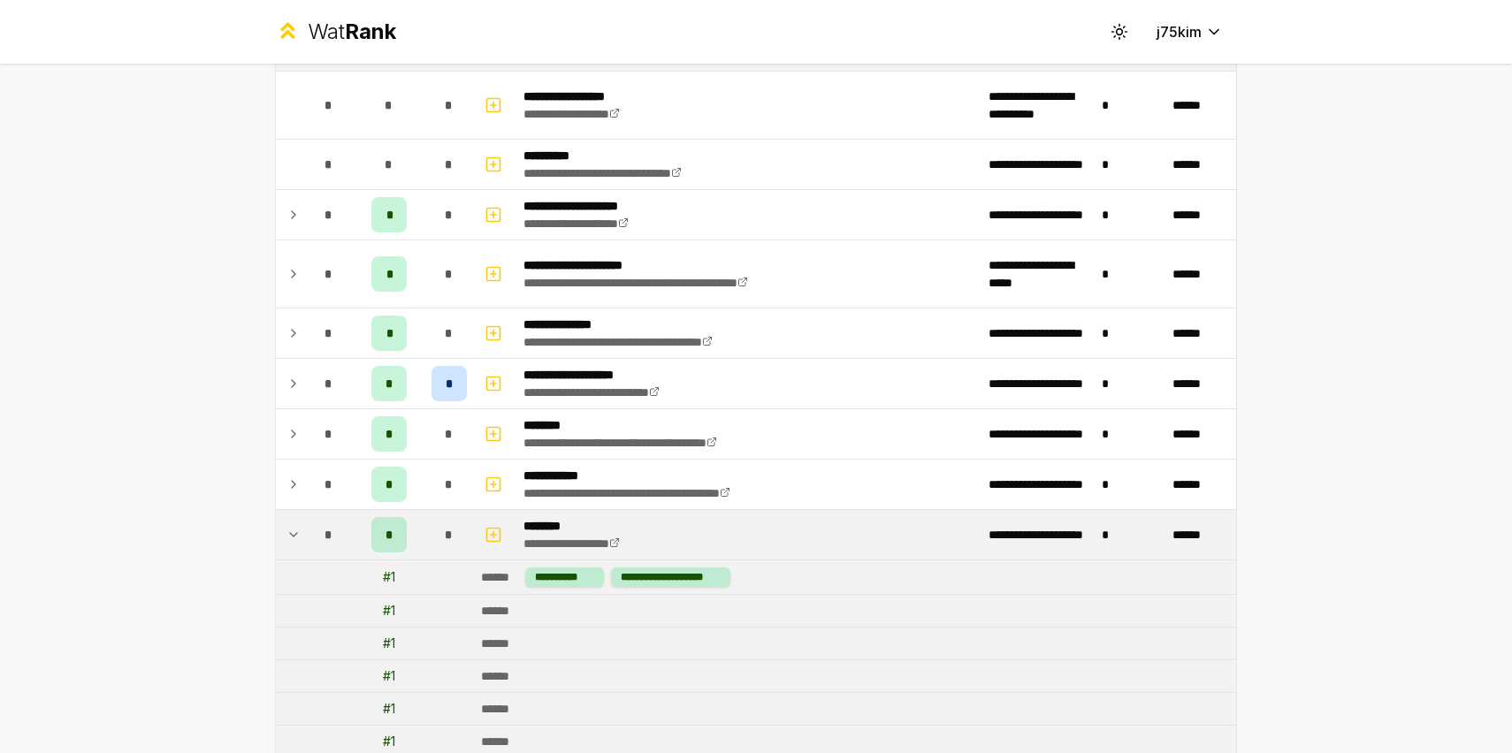
scroll to position [2412, 0]
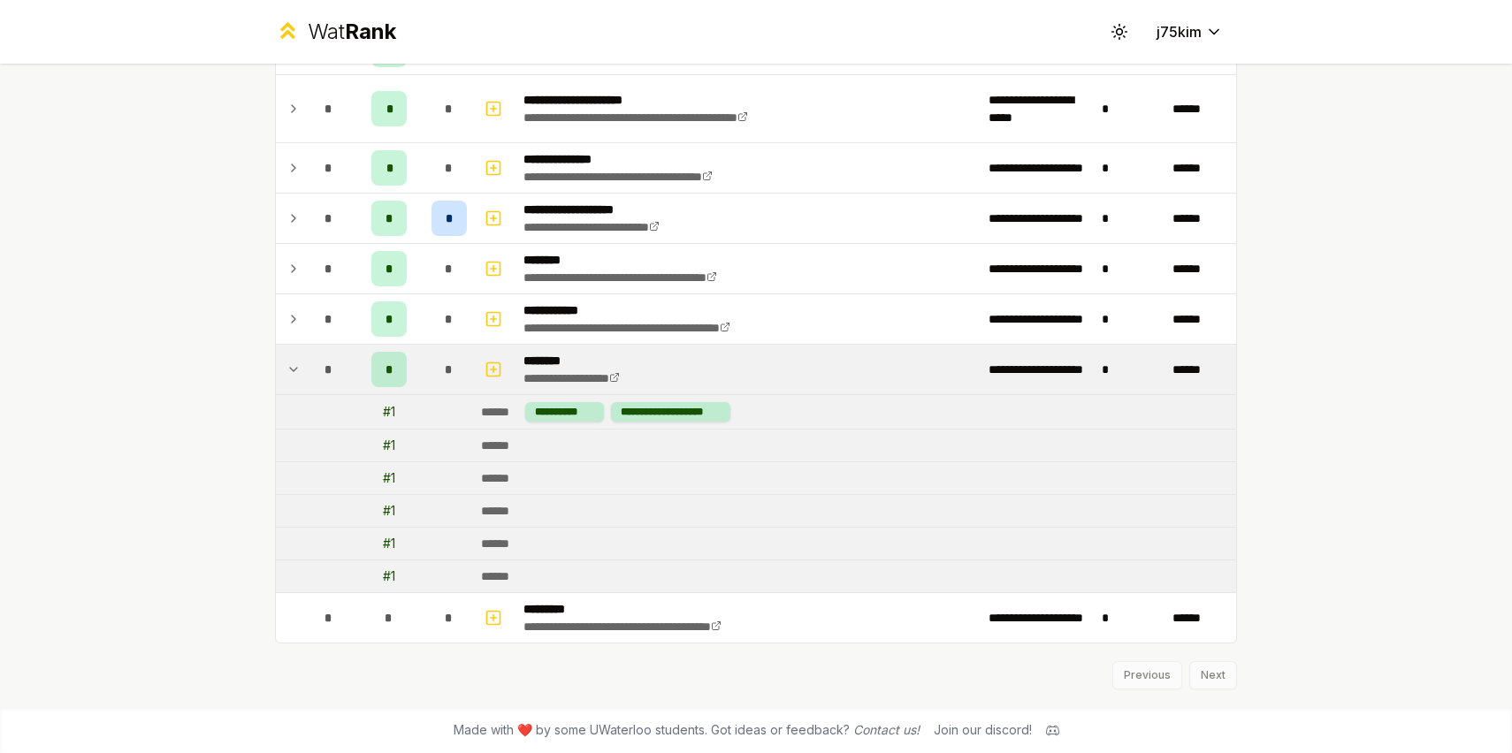
click at [304, 377] on td "*" at bounding box center [329, 370] width 50 height 50
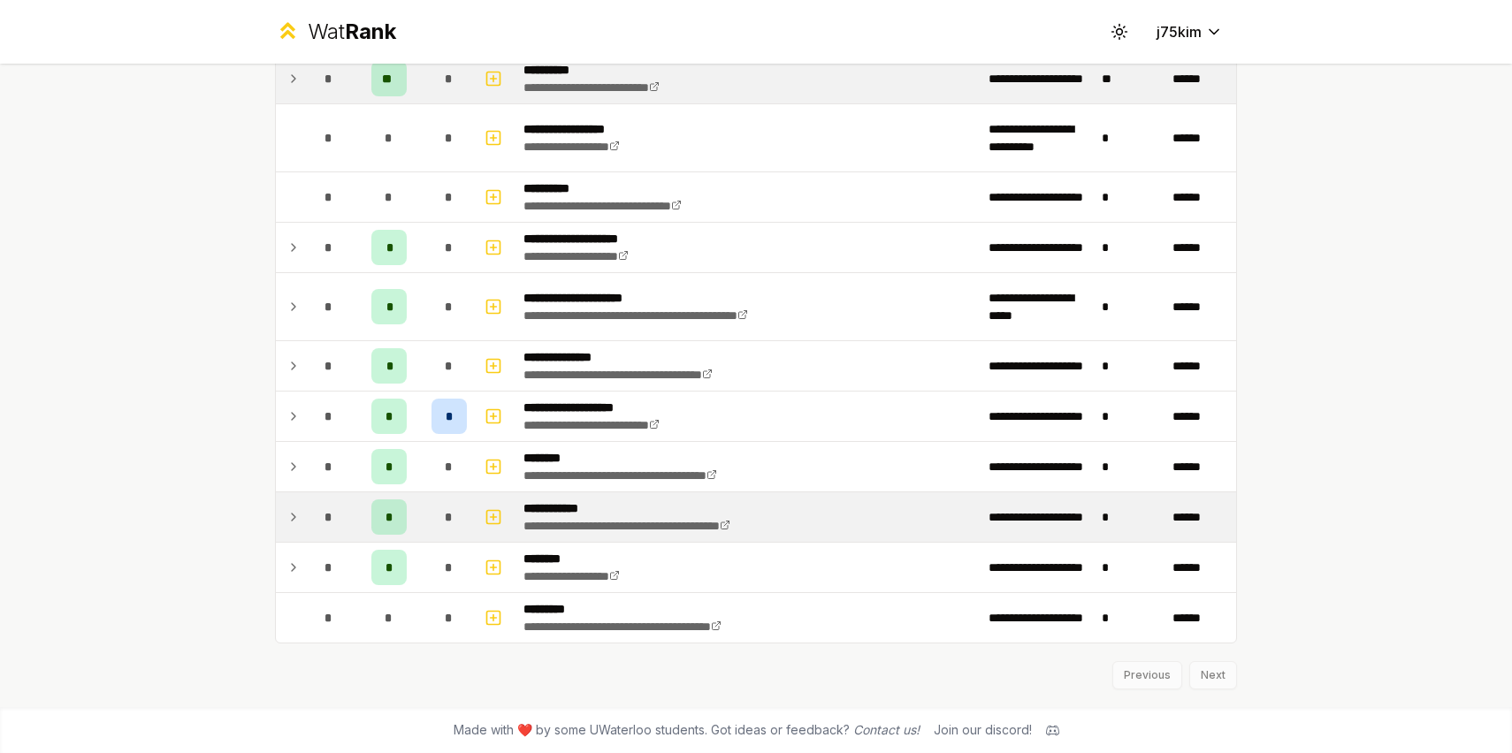
click at [311, 507] on div "*" at bounding box center [328, 516] width 35 height 35
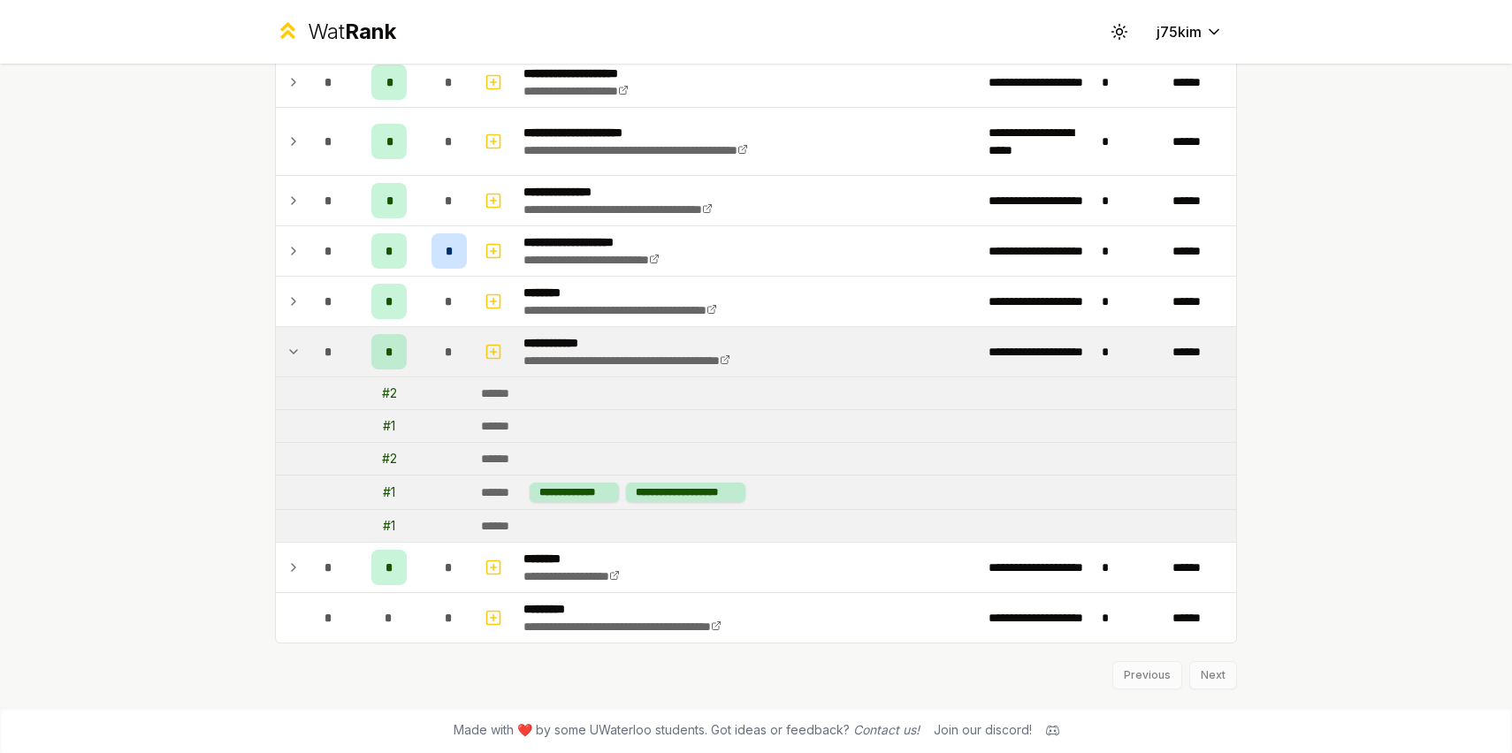
click at [307, 357] on td "*" at bounding box center [329, 352] width 50 height 50
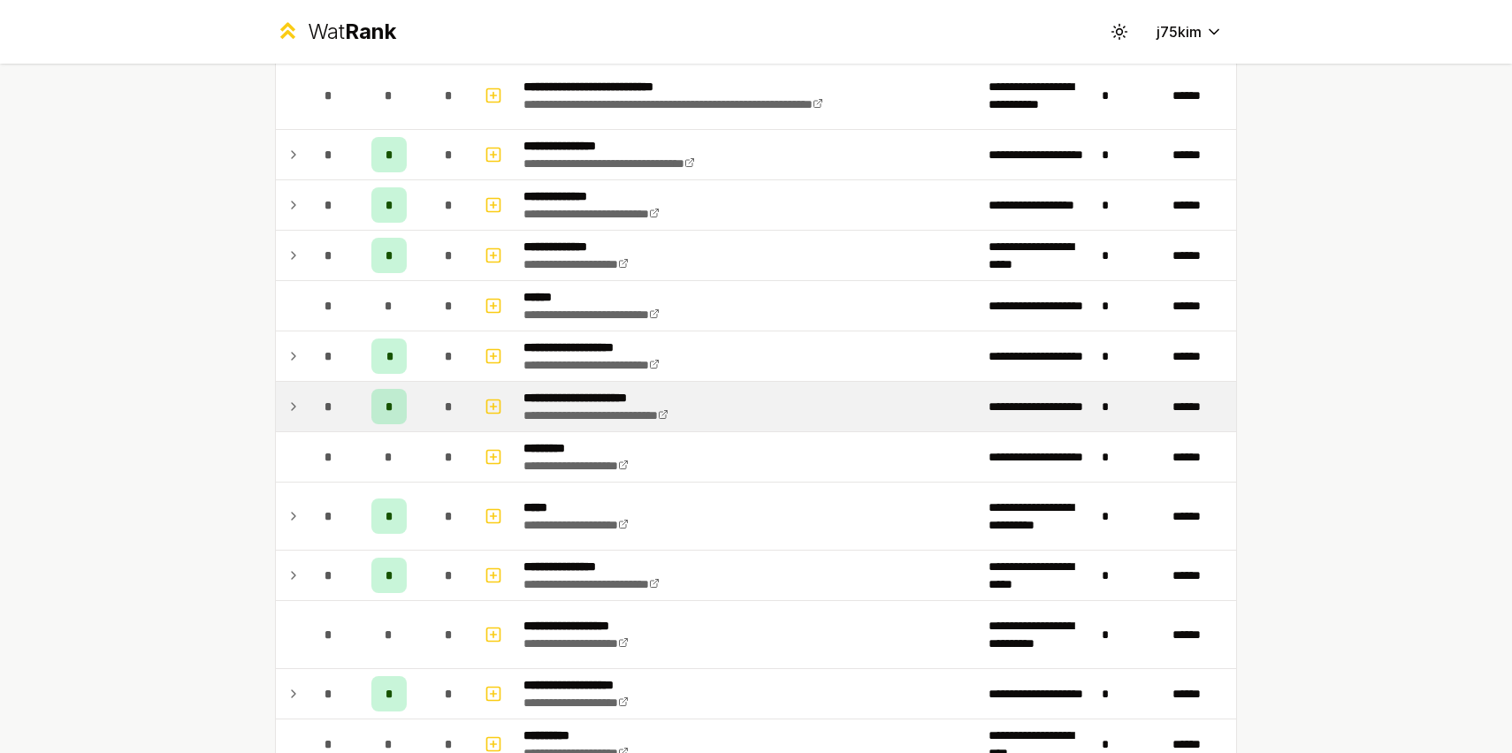
scroll to position [163, 0]
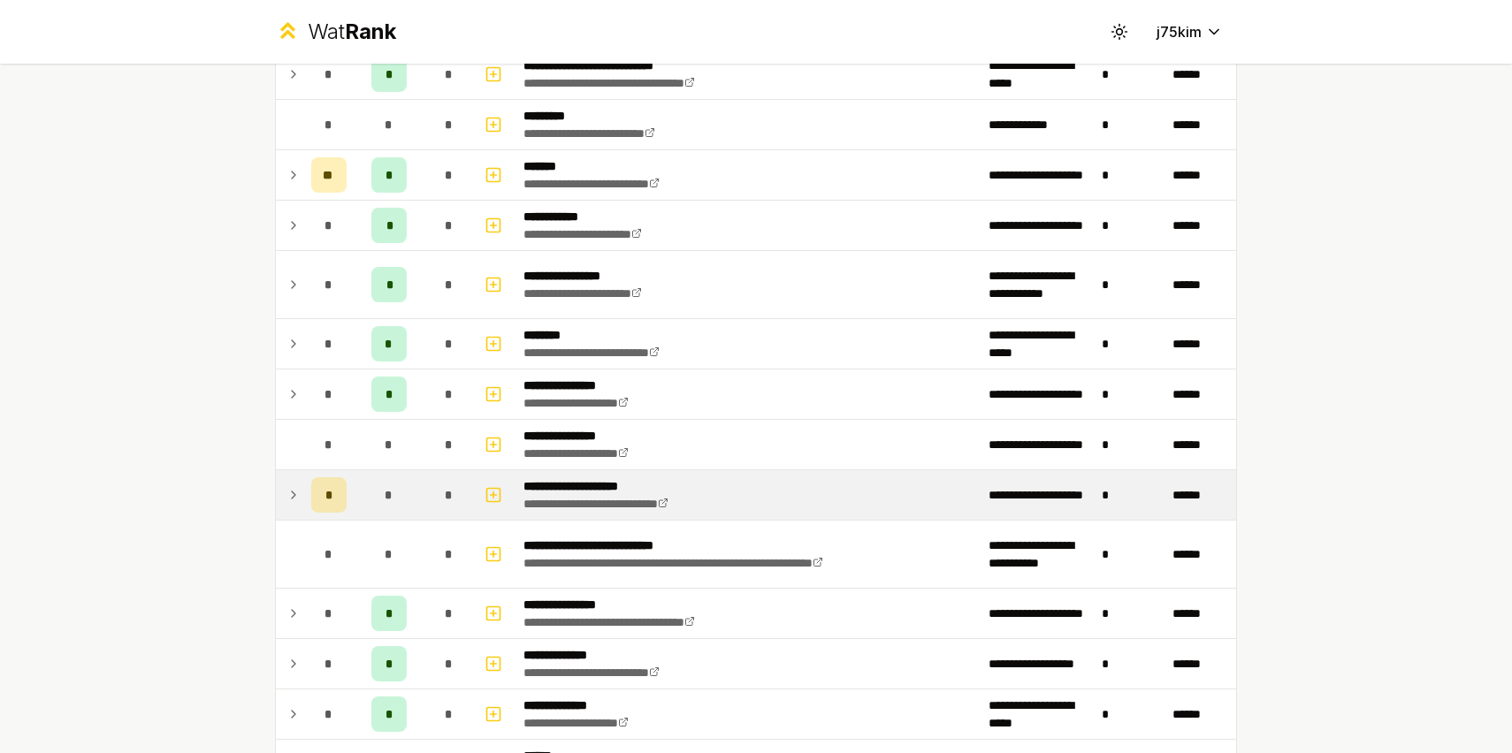
click at [300, 507] on td at bounding box center [290, 495] width 28 height 50
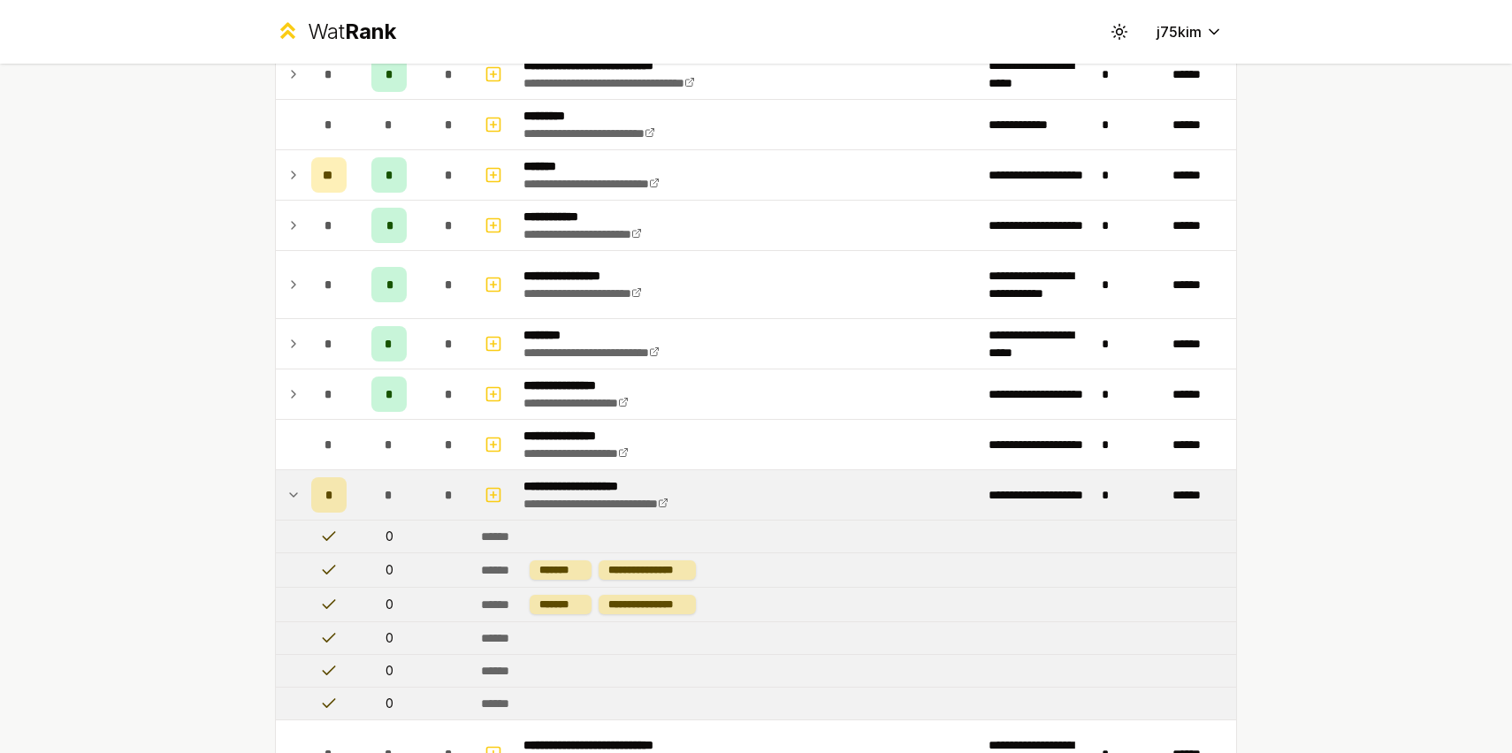
scroll to position [168, 0]
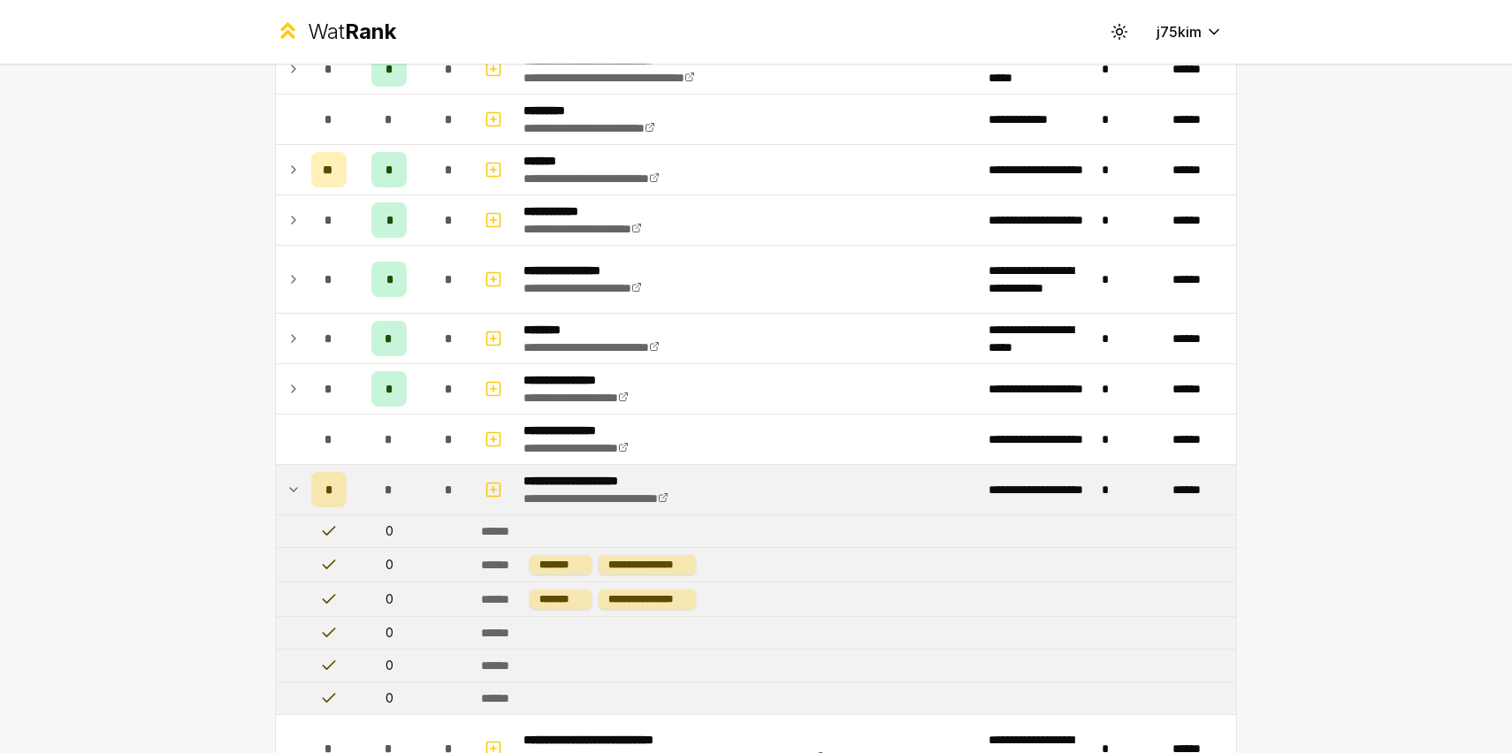
click at [301, 478] on td at bounding box center [290, 490] width 28 height 50
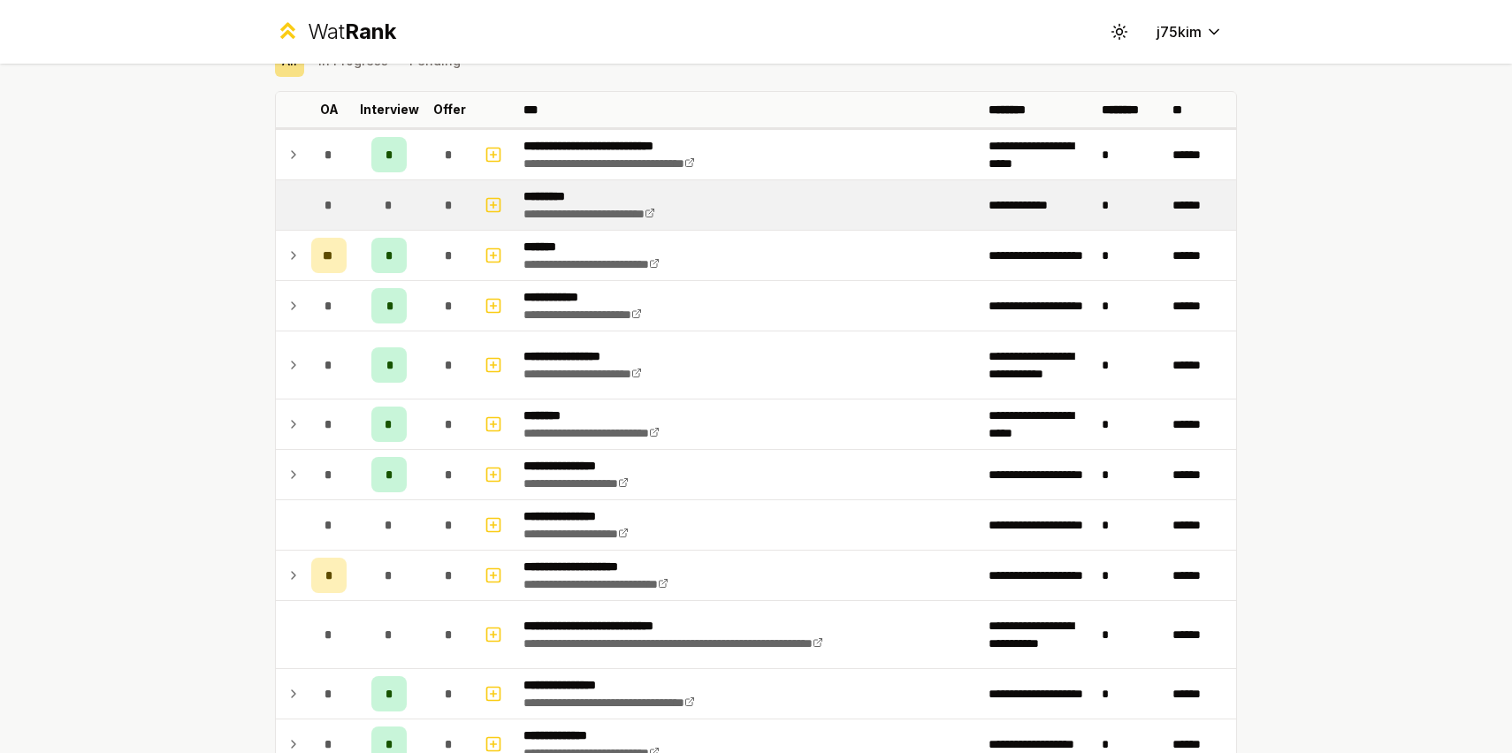
scroll to position [91, 0]
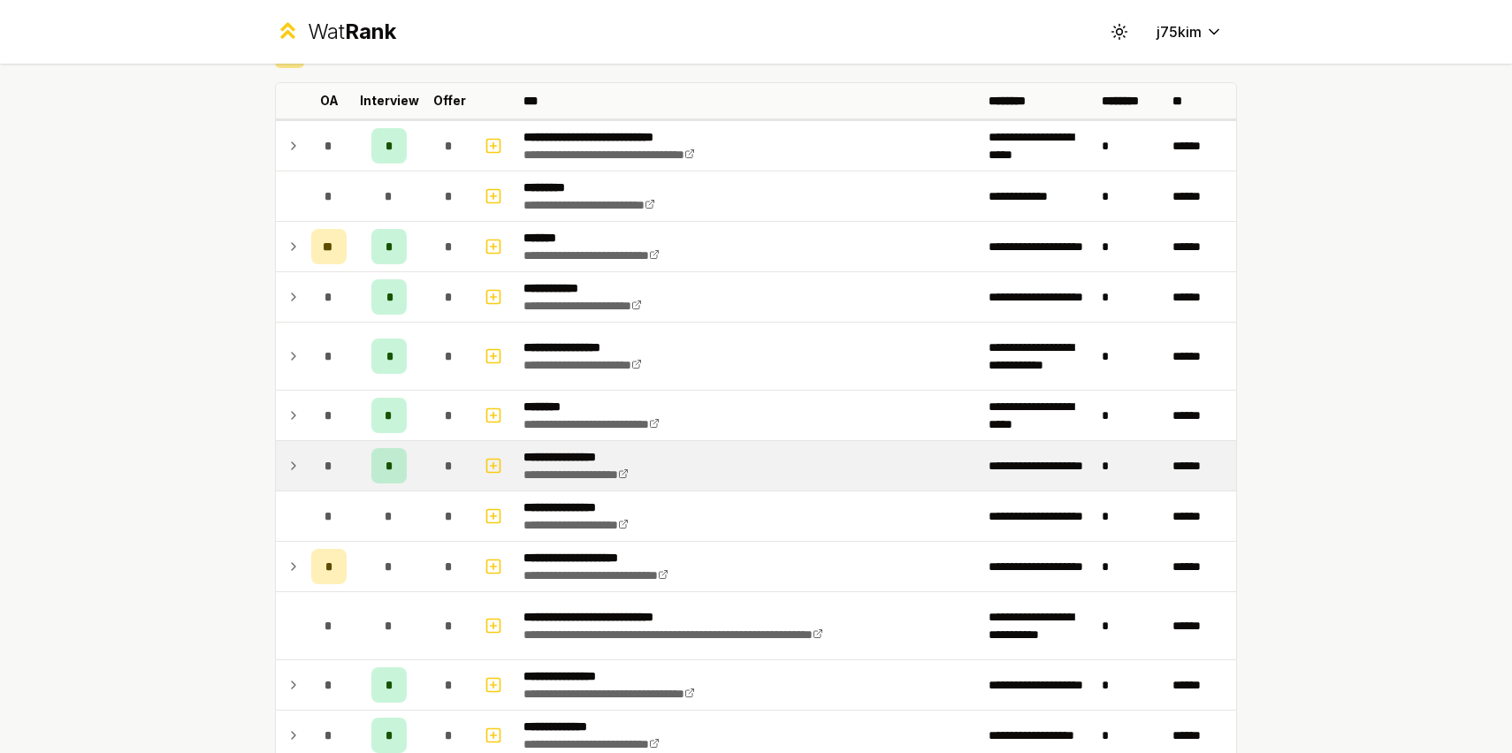
click at [313, 461] on div "*" at bounding box center [328, 465] width 35 height 35
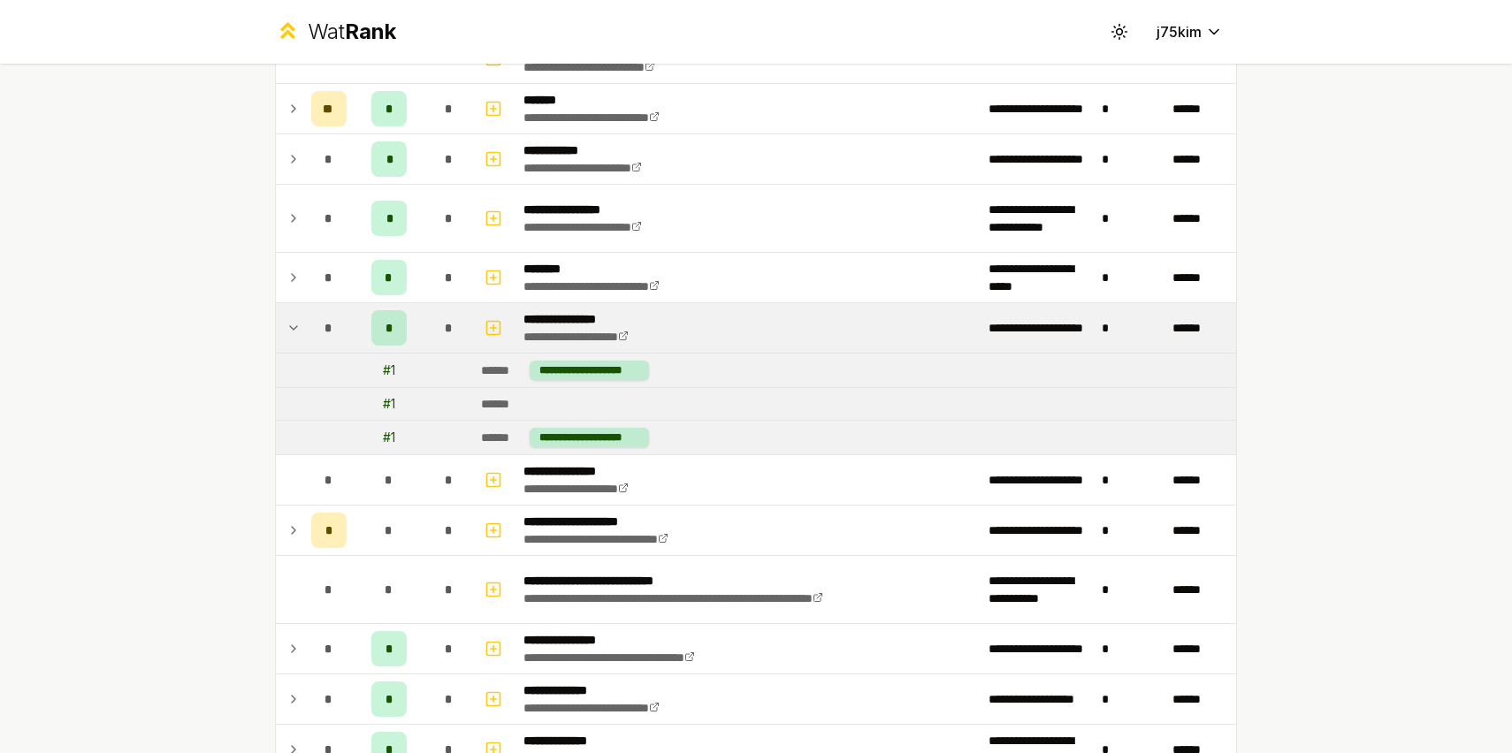
scroll to position [232, 0]
